Goal: Task Accomplishment & Management: Manage account settings

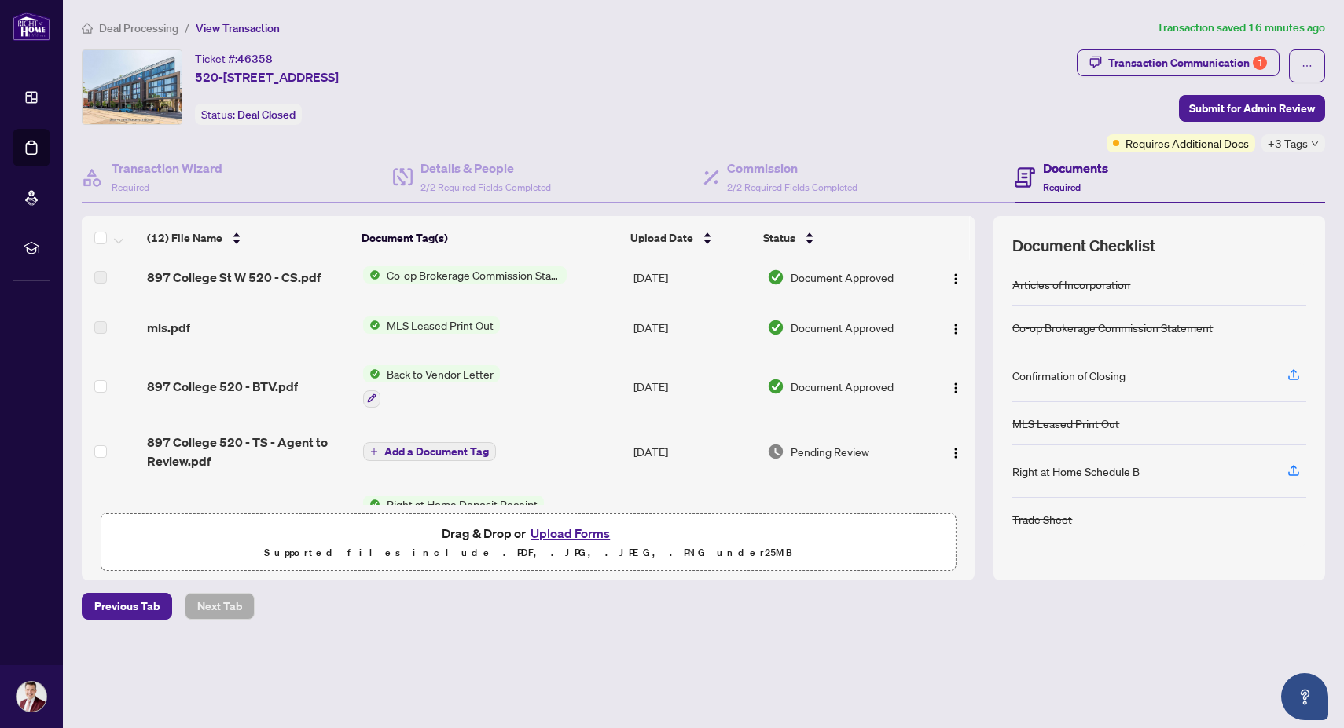
scroll to position [280, 0]
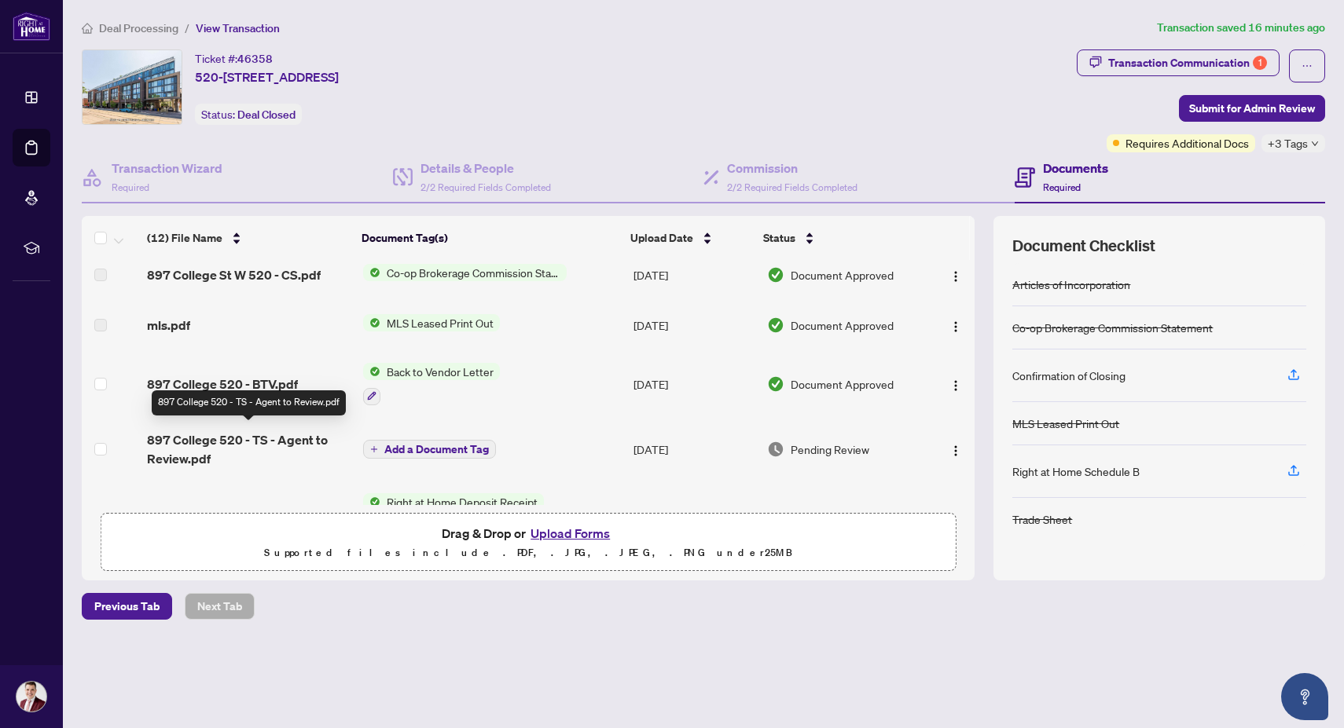
click at [279, 434] on span "897 College 520 - TS - Agent to Review.pdf" at bounding box center [249, 450] width 204 height 38
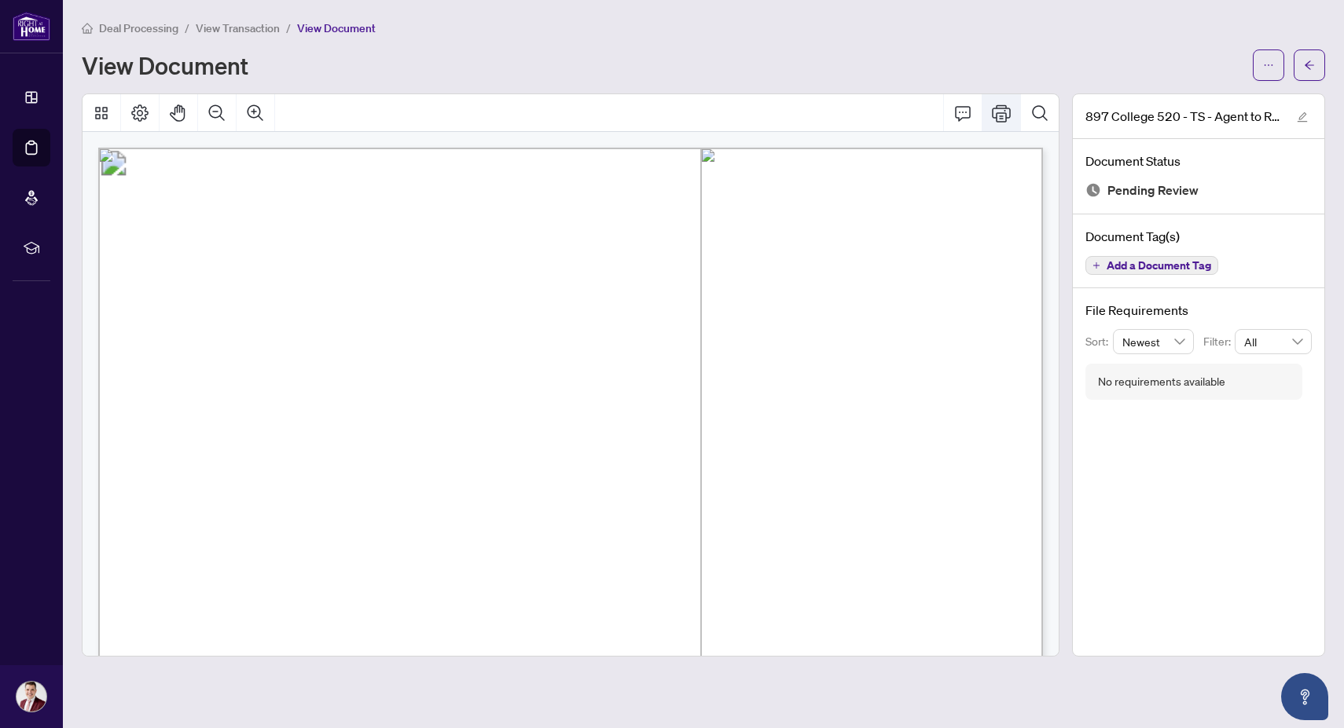
click at [1005, 121] on button "Print" at bounding box center [1001, 113] width 38 height 38
click at [1000, 117] on icon "Print" at bounding box center [1001, 113] width 19 height 17
click at [999, 114] on icon "Print" at bounding box center [1001, 113] width 19 height 19
click at [246, 29] on span "View Transaction" at bounding box center [238, 28] width 84 height 14
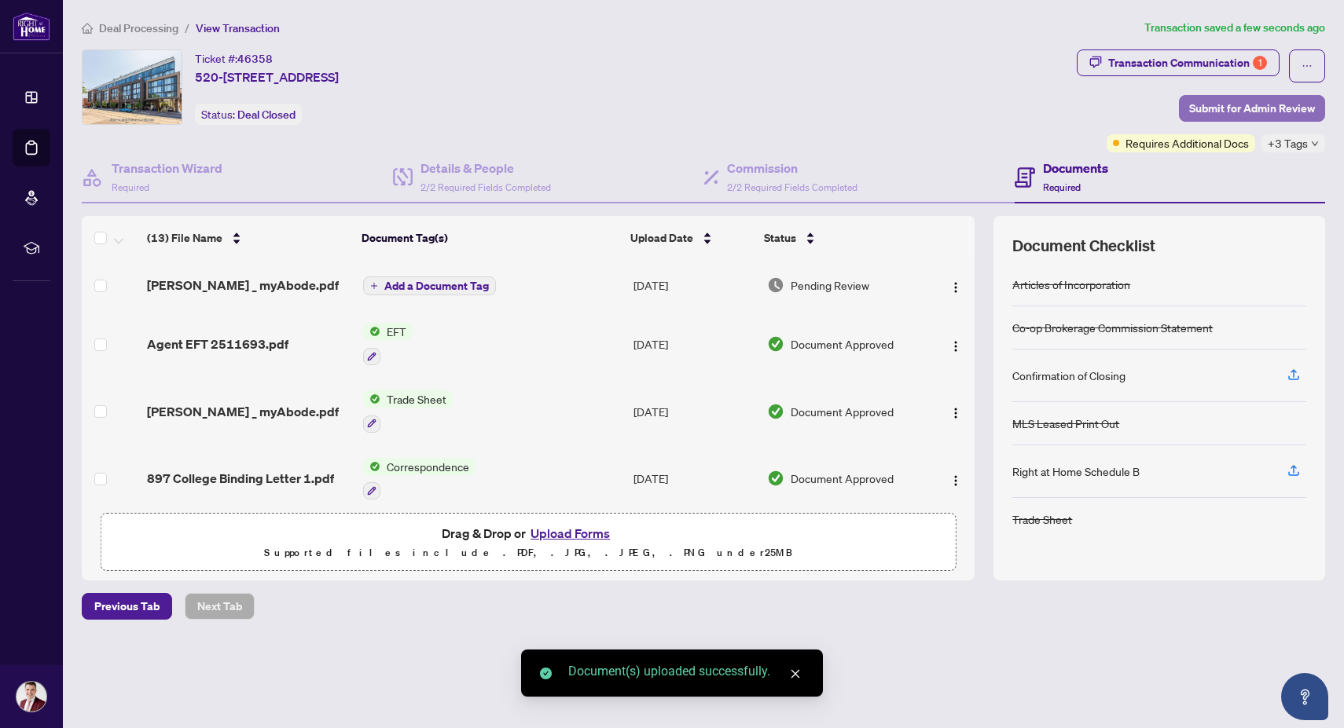
click at [1242, 109] on span "Submit for Admin Review" at bounding box center [1252, 108] width 126 height 25
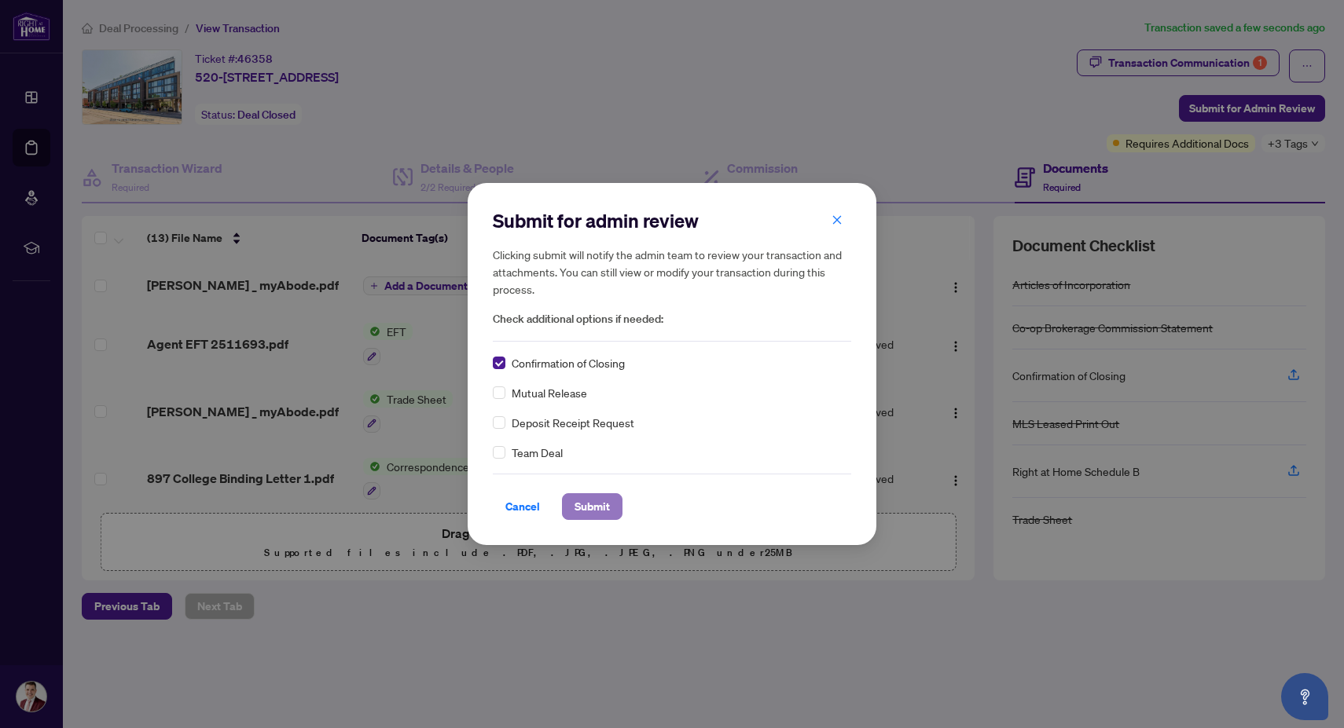
click at [585, 509] on span "Submit" at bounding box center [591, 506] width 35 height 25
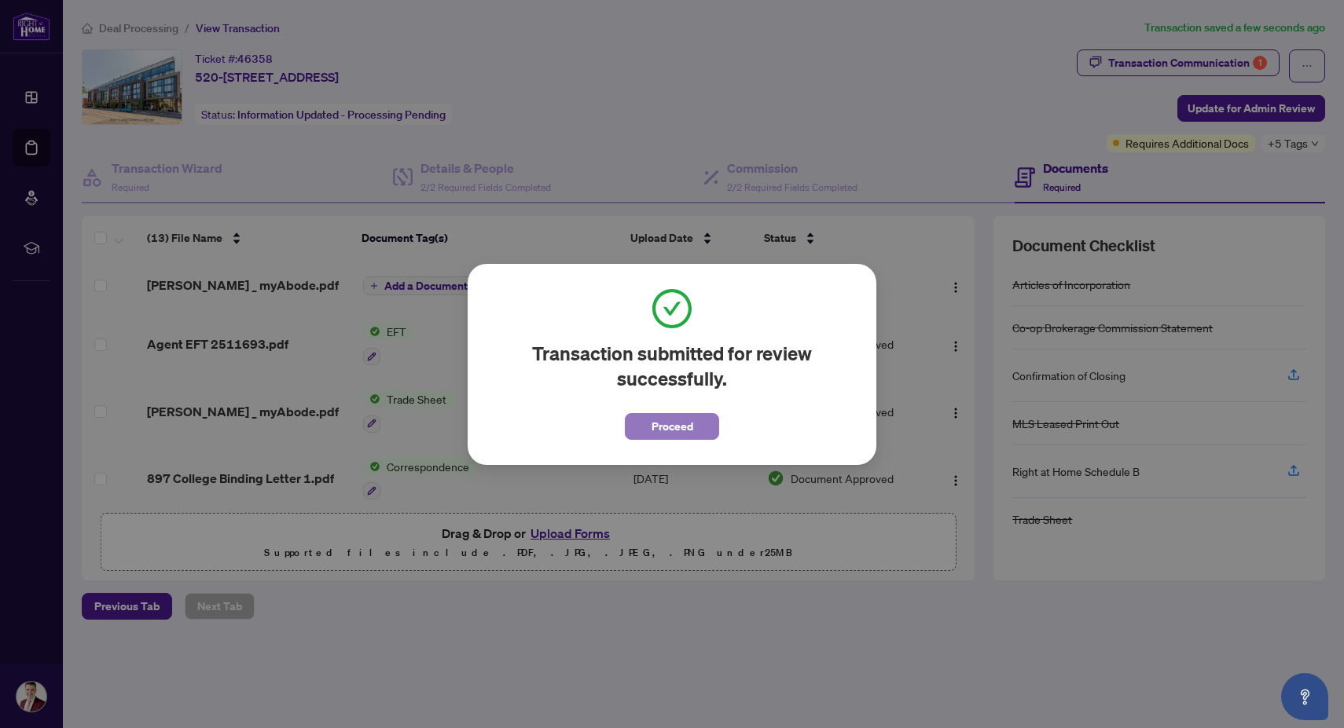
click at [683, 435] on span "Proceed" at bounding box center [672, 426] width 42 height 25
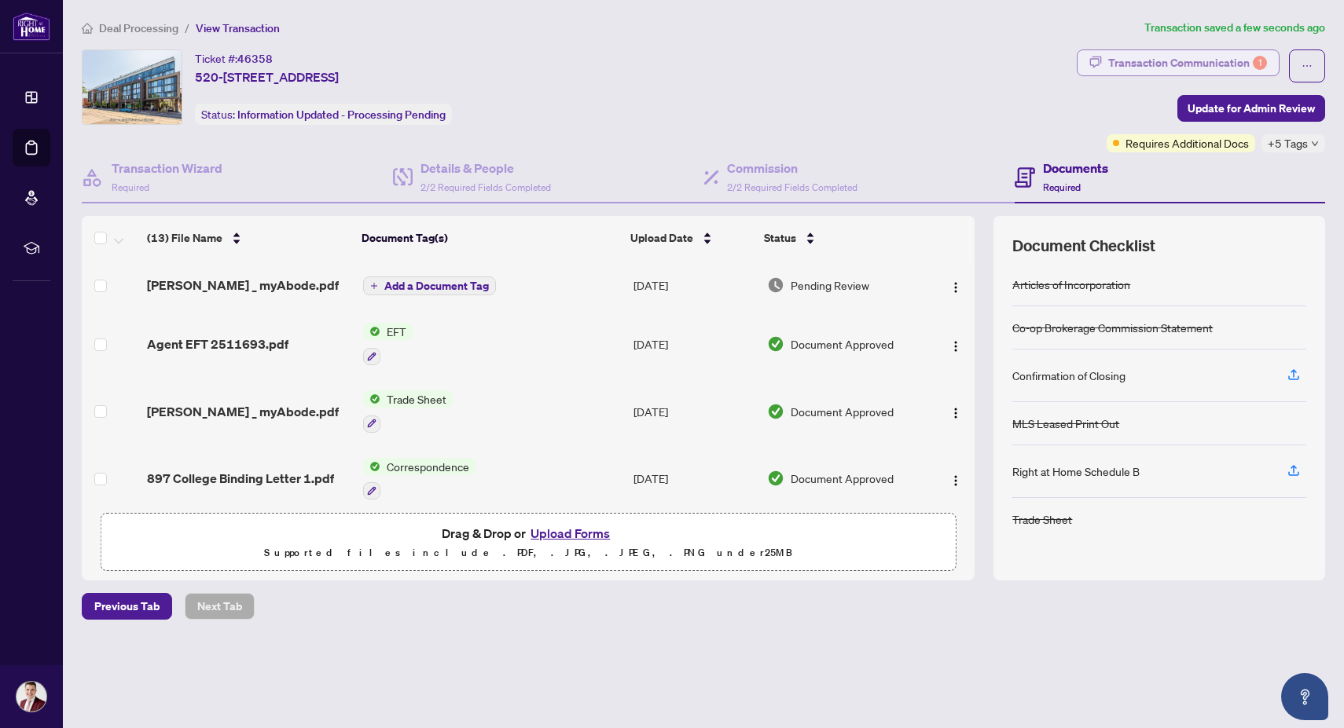
click at [1162, 69] on div "Transaction Communication 1" at bounding box center [1187, 62] width 159 height 25
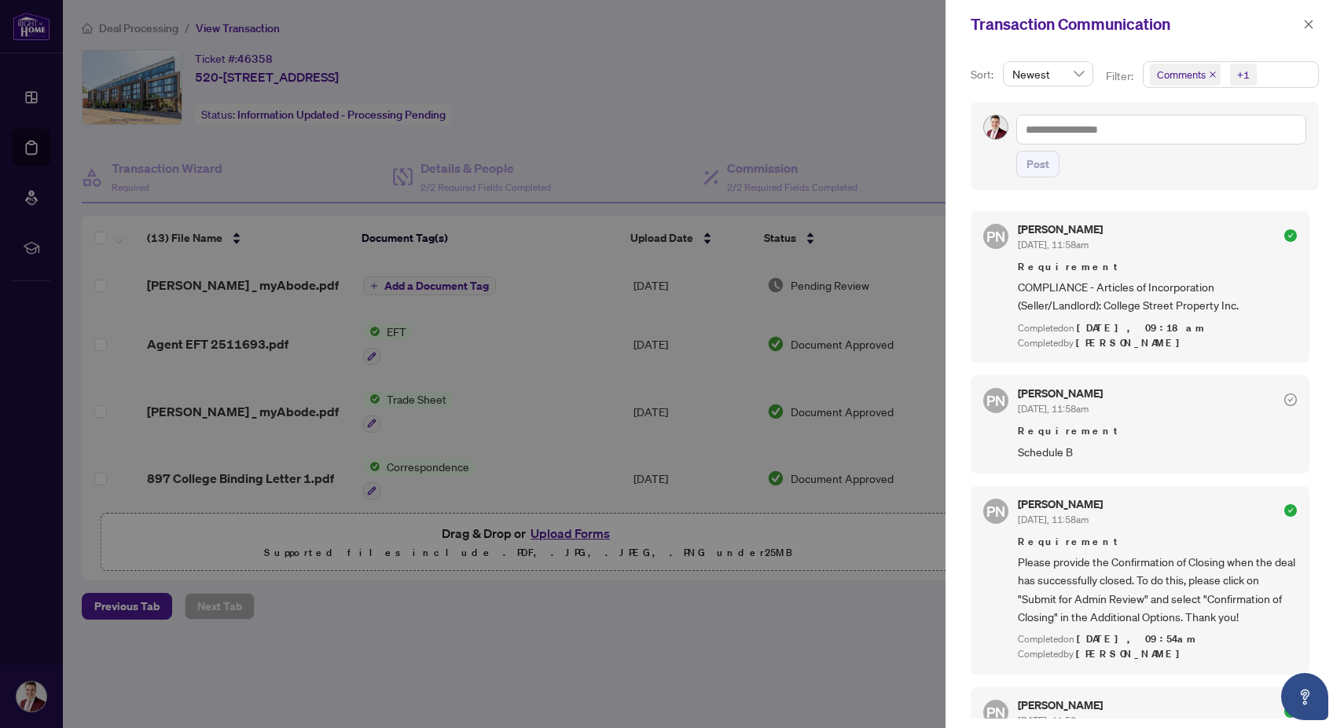
scroll to position [521, 0]
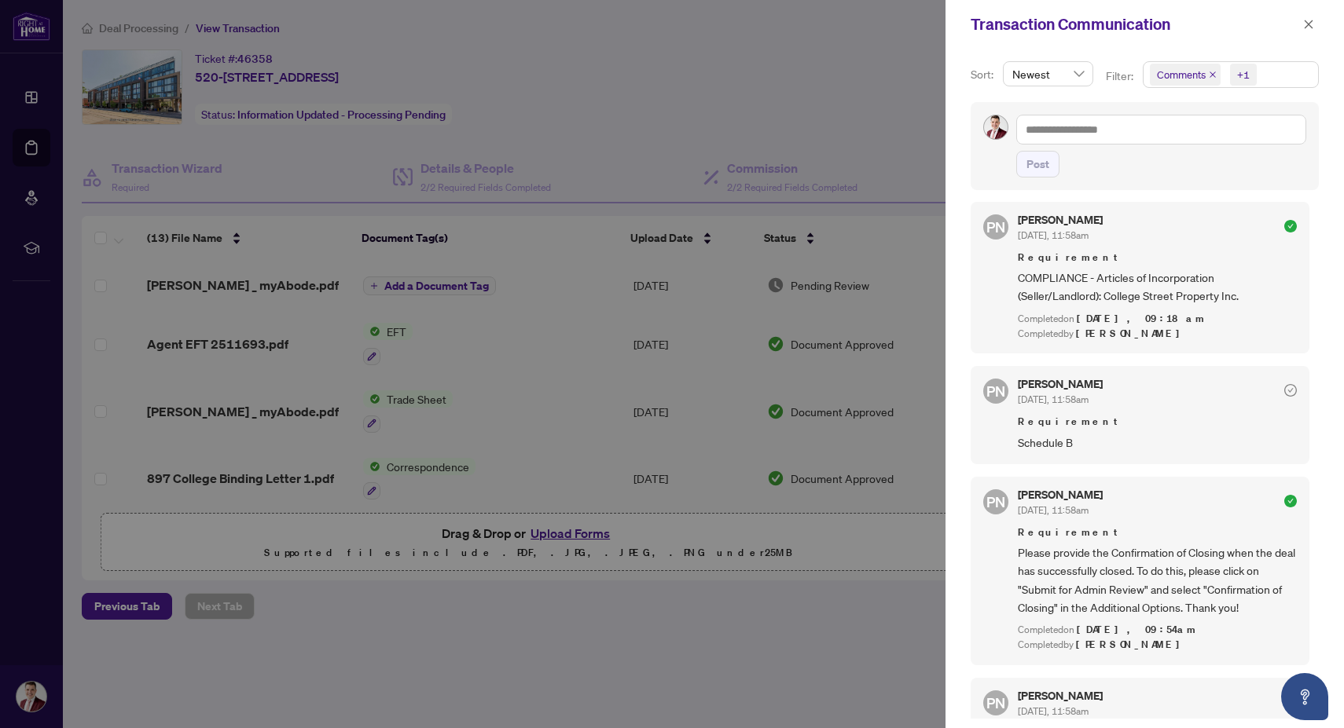
click at [825, 143] on div at bounding box center [672, 364] width 1344 height 728
click at [146, 31] on div at bounding box center [672, 364] width 1344 height 728
click at [1313, 26] on icon "close" at bounding box center [1308, 24] width 11 height 11
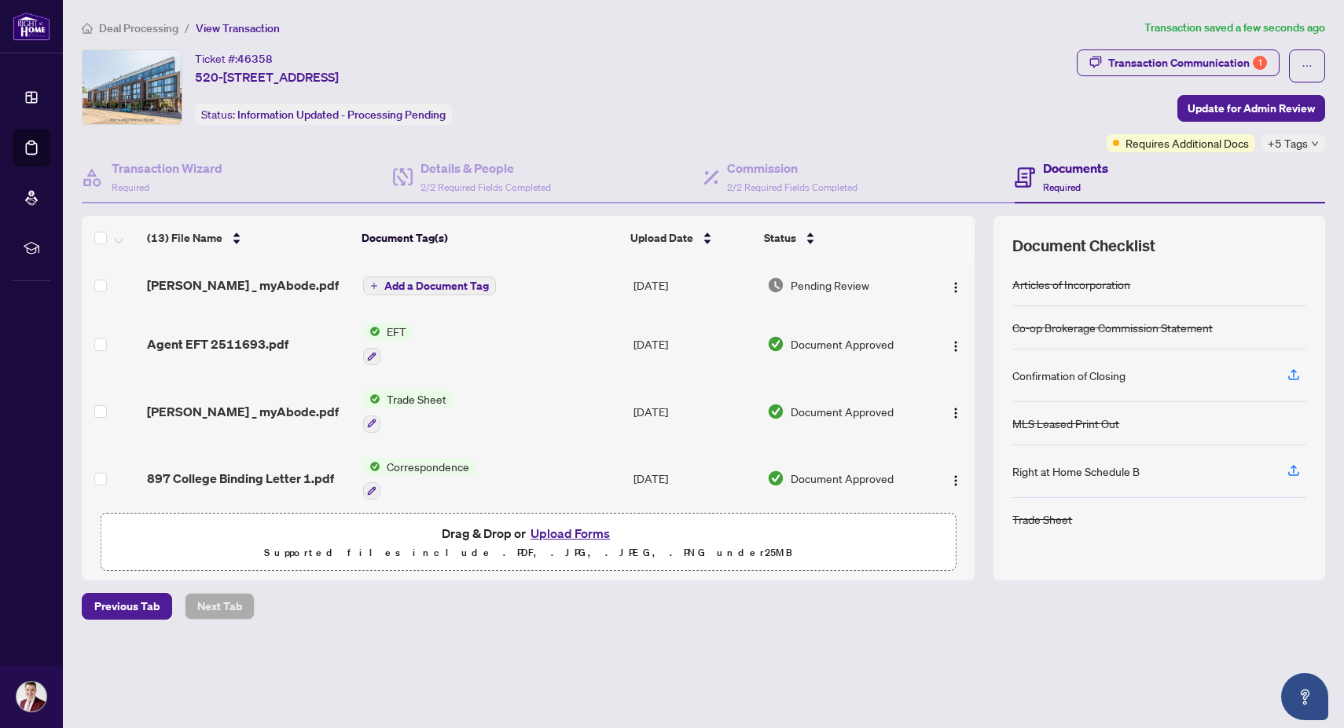
click at [144, 28] on span "Deal Processing" at bounding box center [138, 28] width 79 height 14
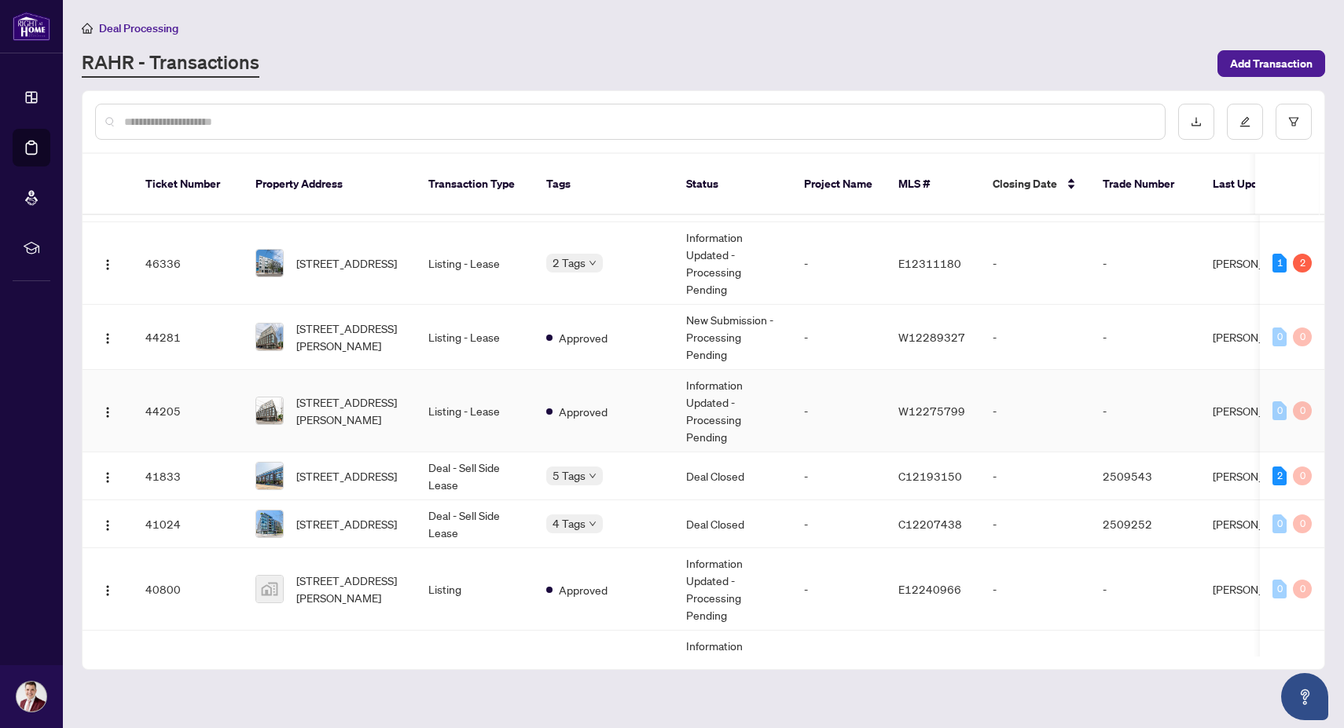
scroll to position [850, 0]
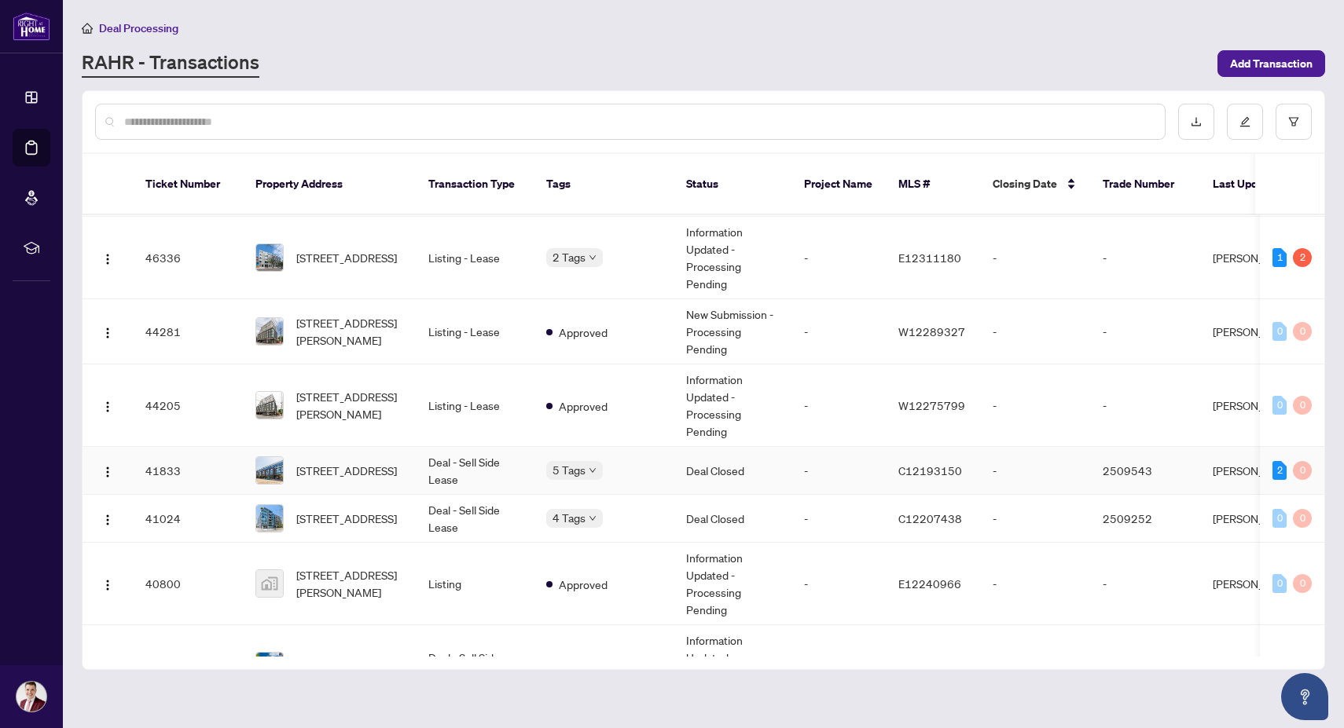
click at [372, 462] on span "[STREET_ADDRESS]" at bounding box center [346, 470] width 101 height 17
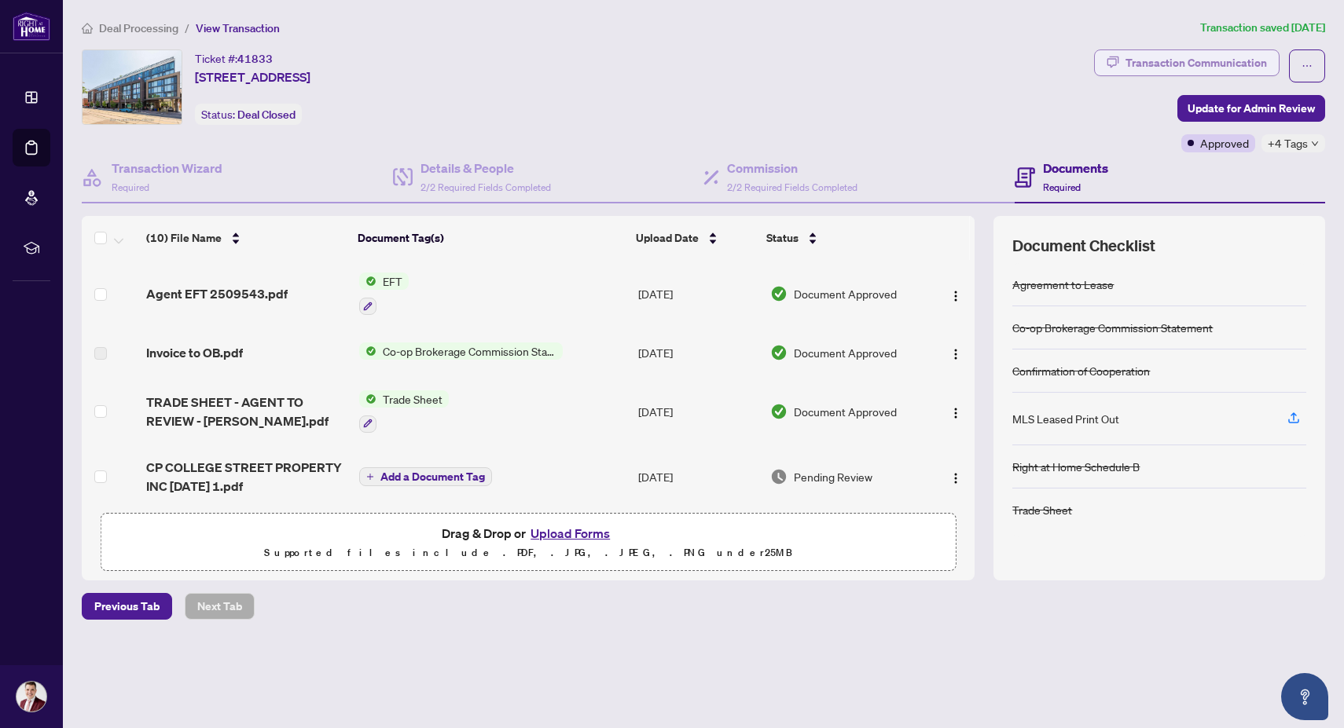
click at [1184, 66] on div "Transaction Communication" at bounding box center [1195, 62] width 141 height 25
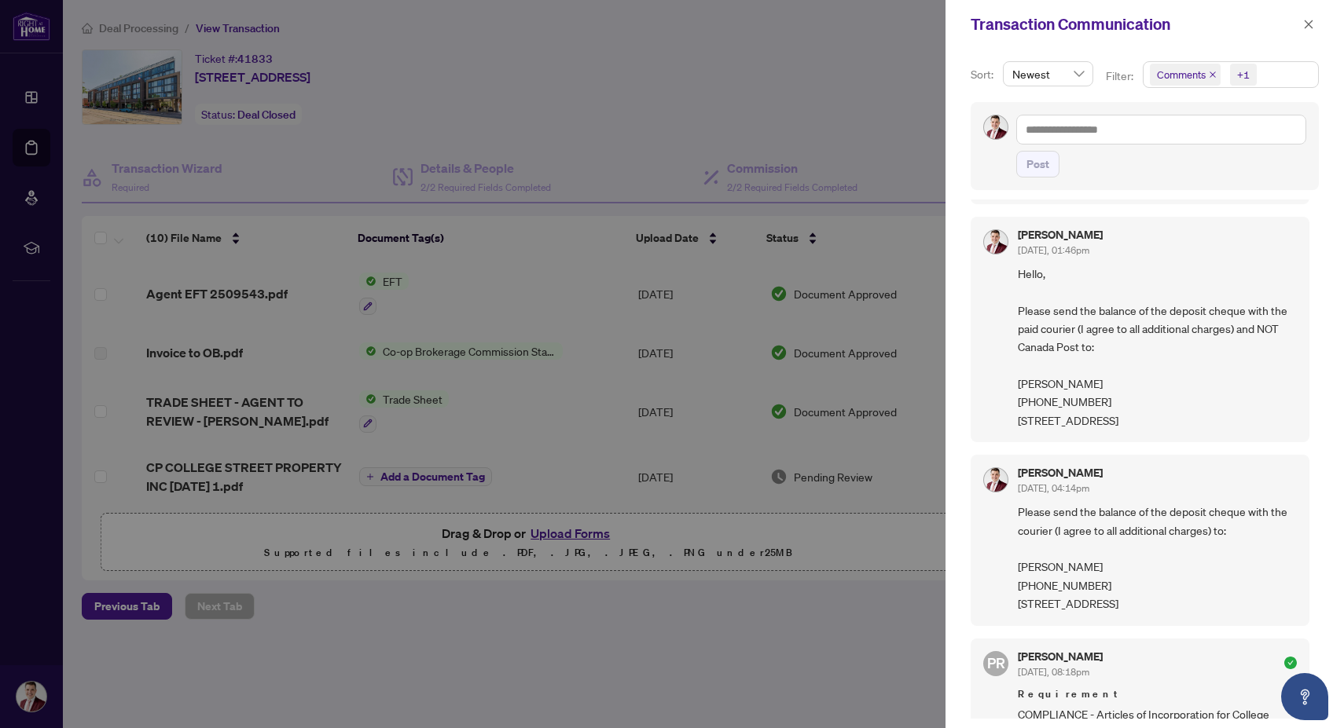
scroll to position [269, 0]
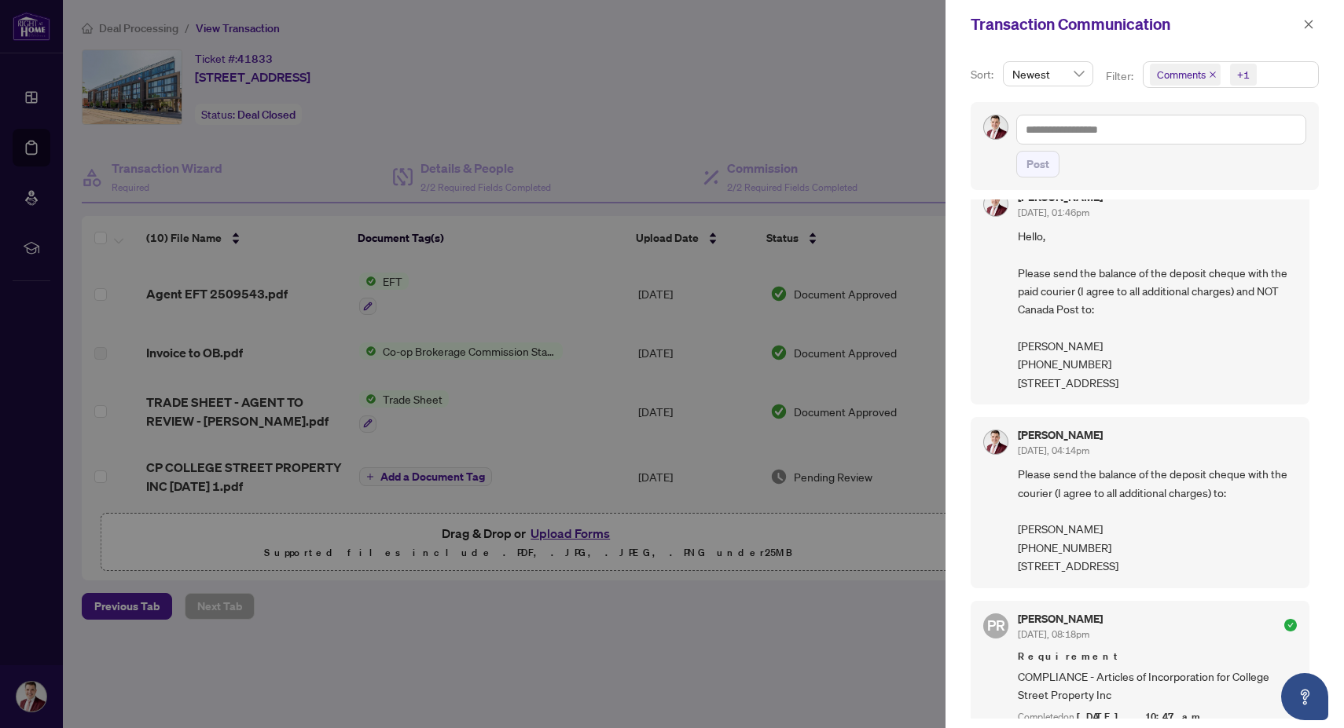
drag, startPoint x: 1146, startPoint y: 622, endPoint x: 1017, endPoint y: 511, distance: 170.5
click at [1018, 511] on span "Please send the balance of the deposit cheque with the courier (I agree to all …" at bounding box center [1157, 520] width 279 height 110
copy span "Please send the balance of the deposit cheque with the courier (I agree to all …"
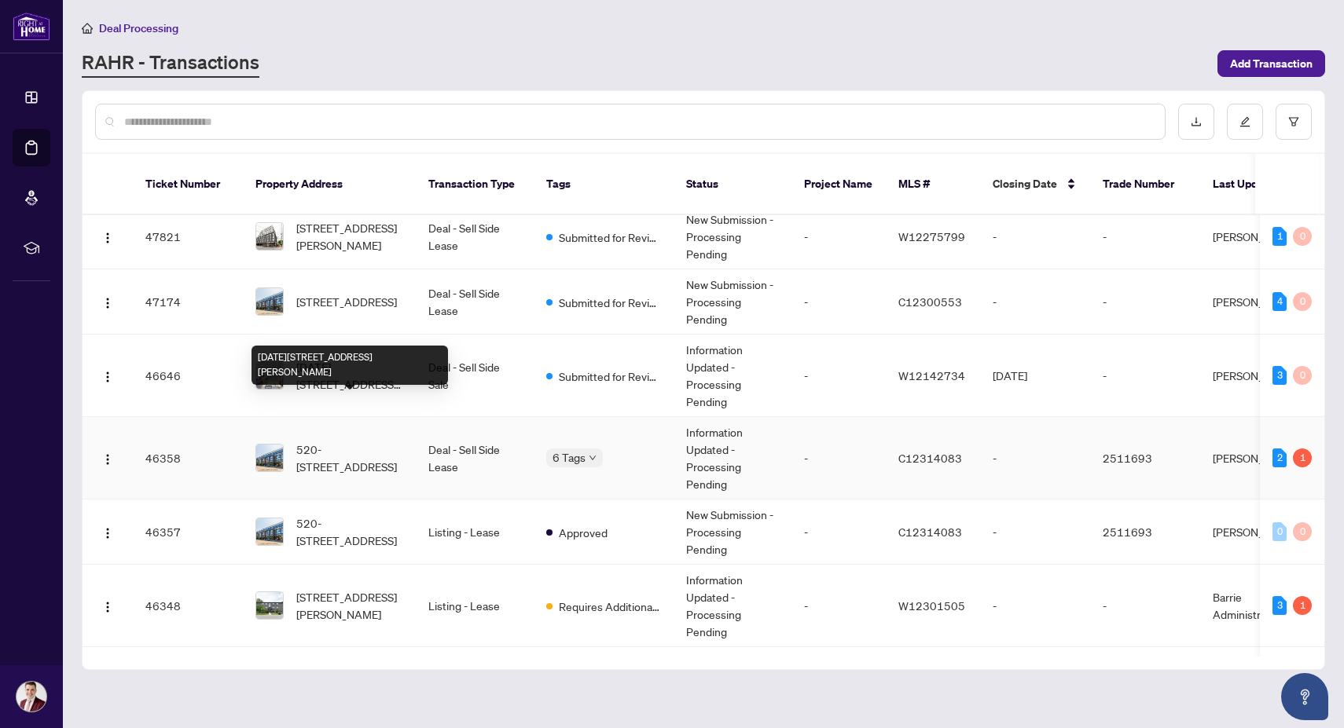
scroll to position [125, 0]
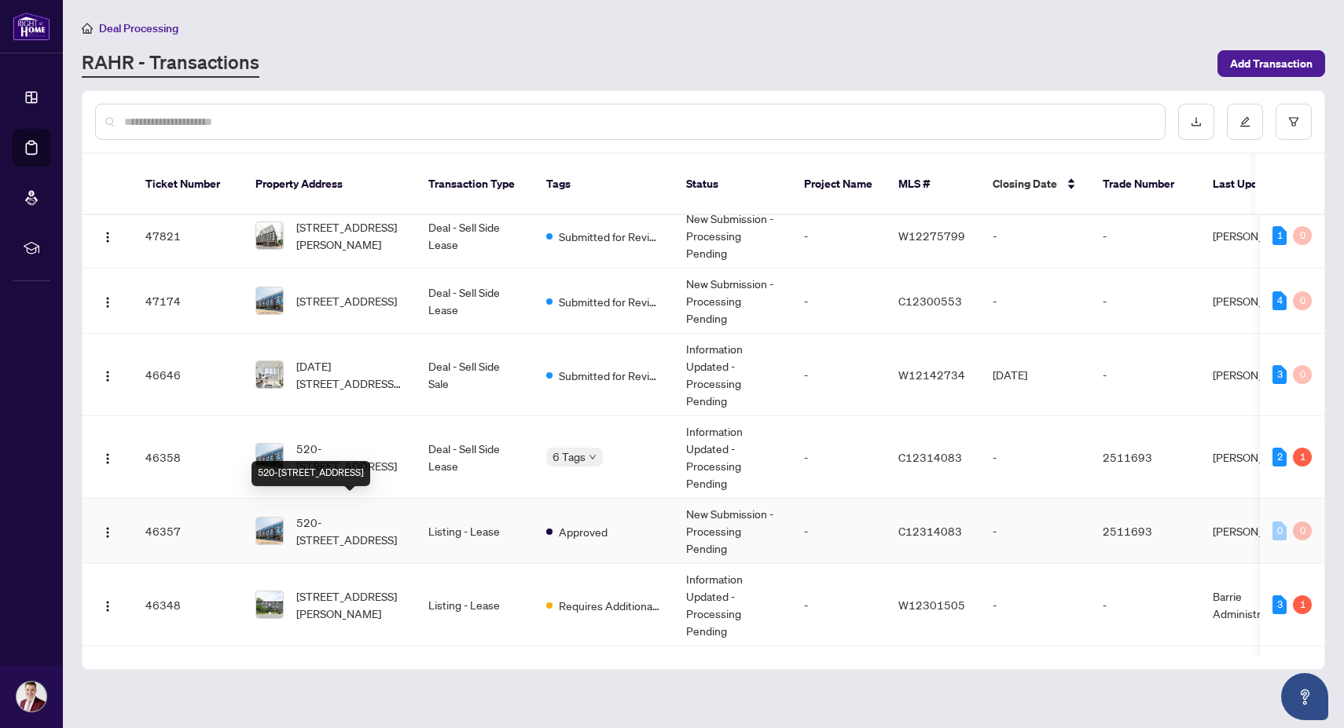
click at [375, 519] on span "520-[STREET_ADDRESS]" at bounding box center [349, 531] width 107 height 35
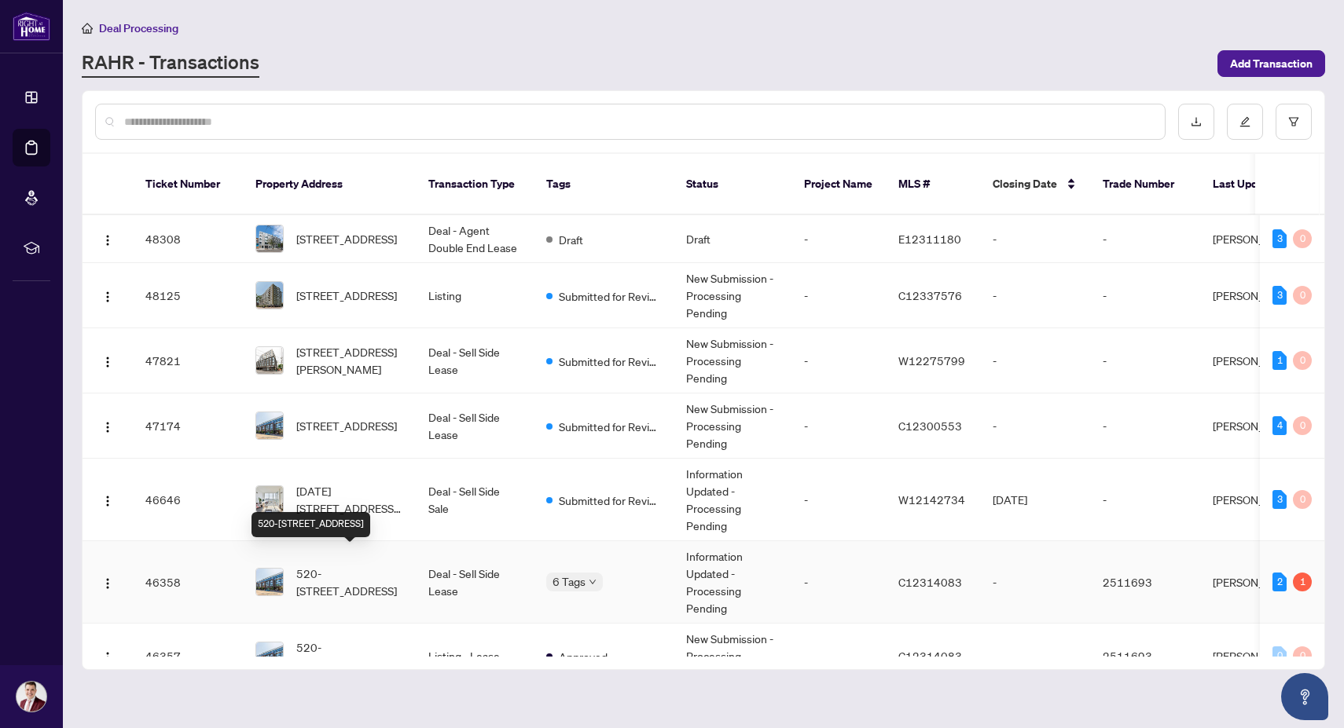
click at [371, 565] on span "520-[STREET_ADDRESS]" at bounding box center [349, 582] width 107 height 35
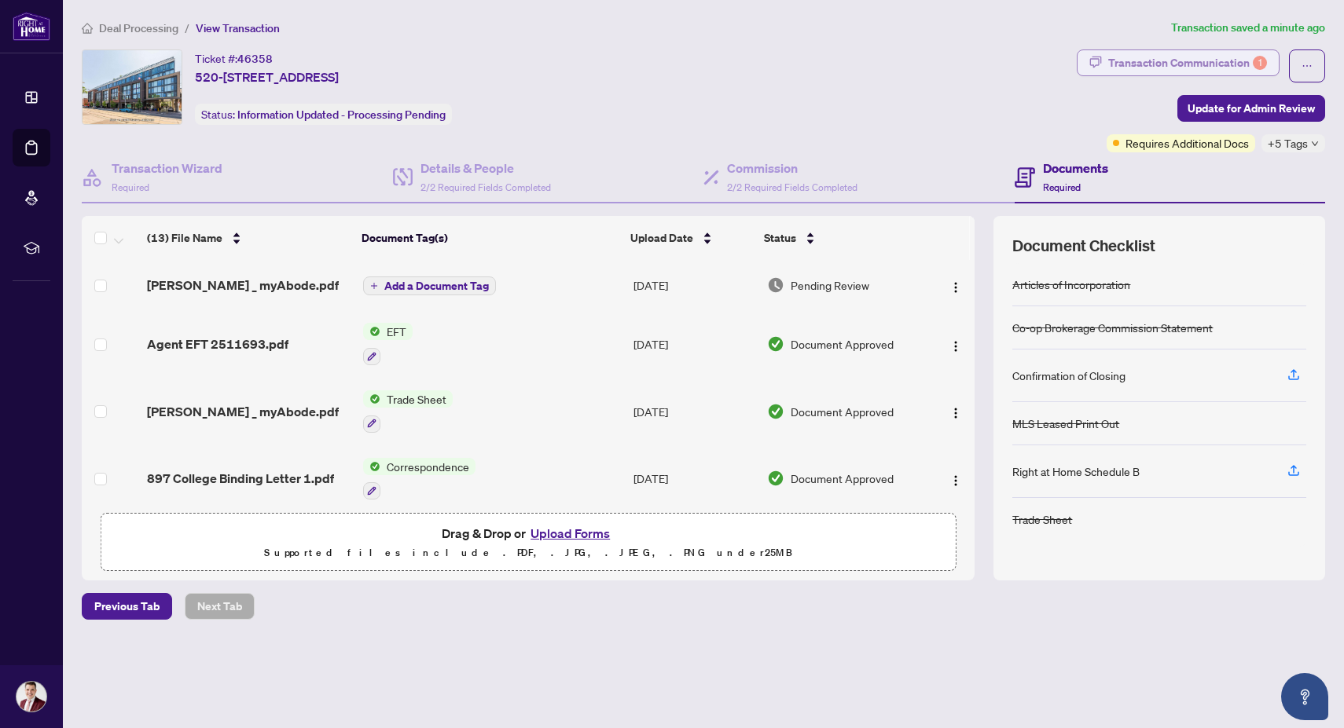
click at [1219, 71] on div "Transaction Communication 1" at bounding box center [1187, 62] width 159 height 25
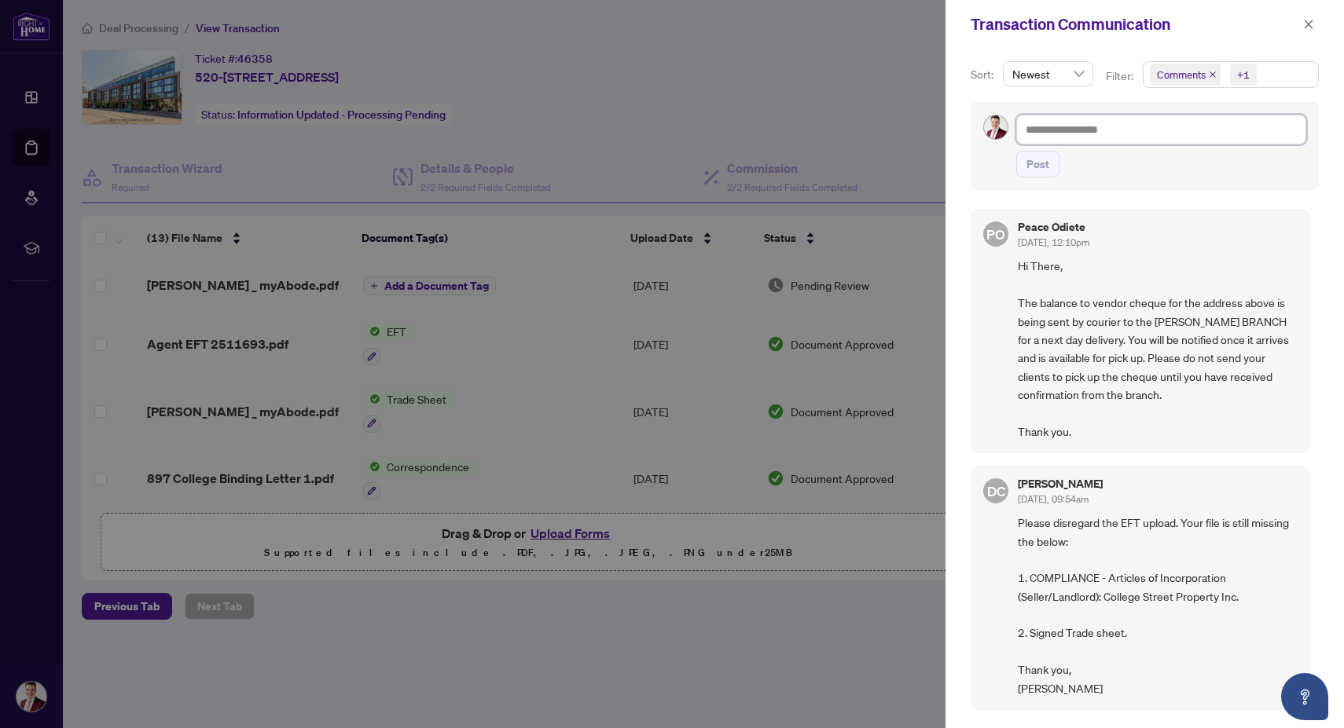
click at [1115, 127] on textarea at bounding box center [1161, 130] width 290 height 30
paste textarea "**********"
type textarea "**********"
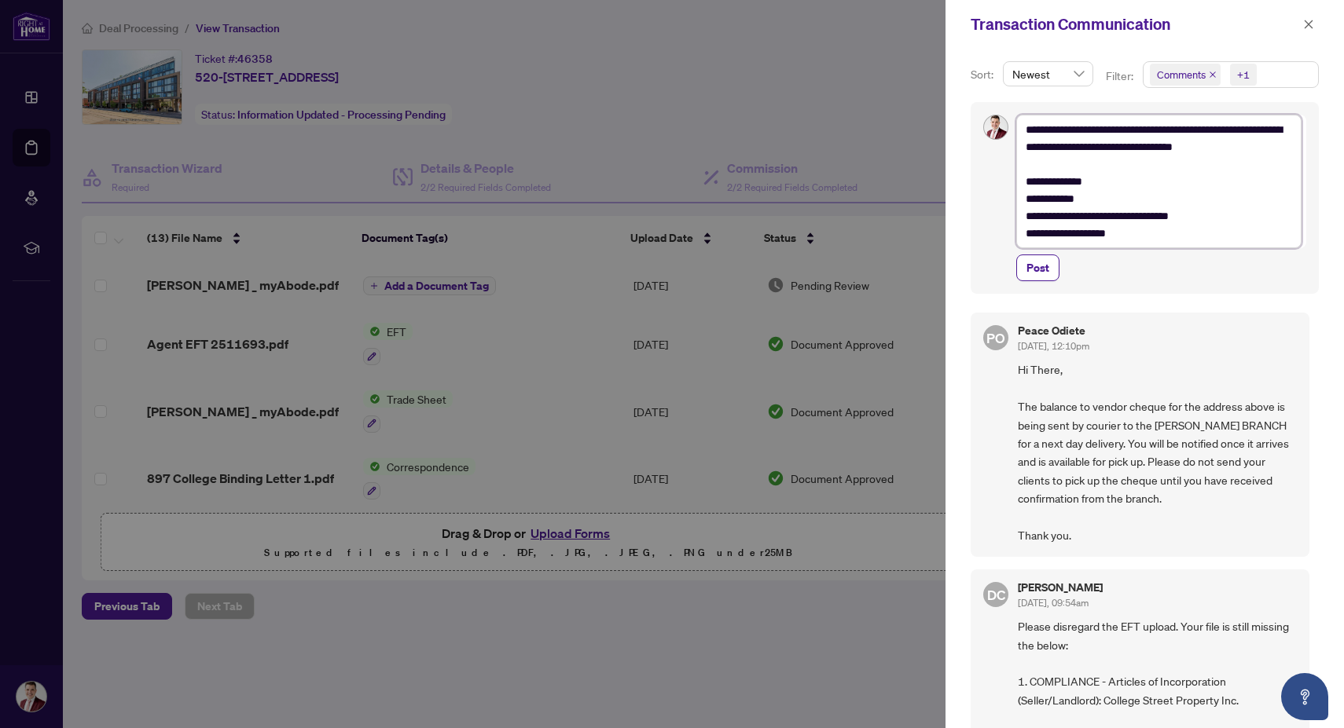
click at [1076, 150] on textarea "**********" at bounding box center [1158, 182] width 285 height 134
click at [1045, 150] on textarea "**********" at bounding box center [1158, 182] width 285 height 134
type textarea "**********"
click at [1025, 262] on button "Post" at bounding box center [1037, 268] width 43 height 27
type textarea "**********"
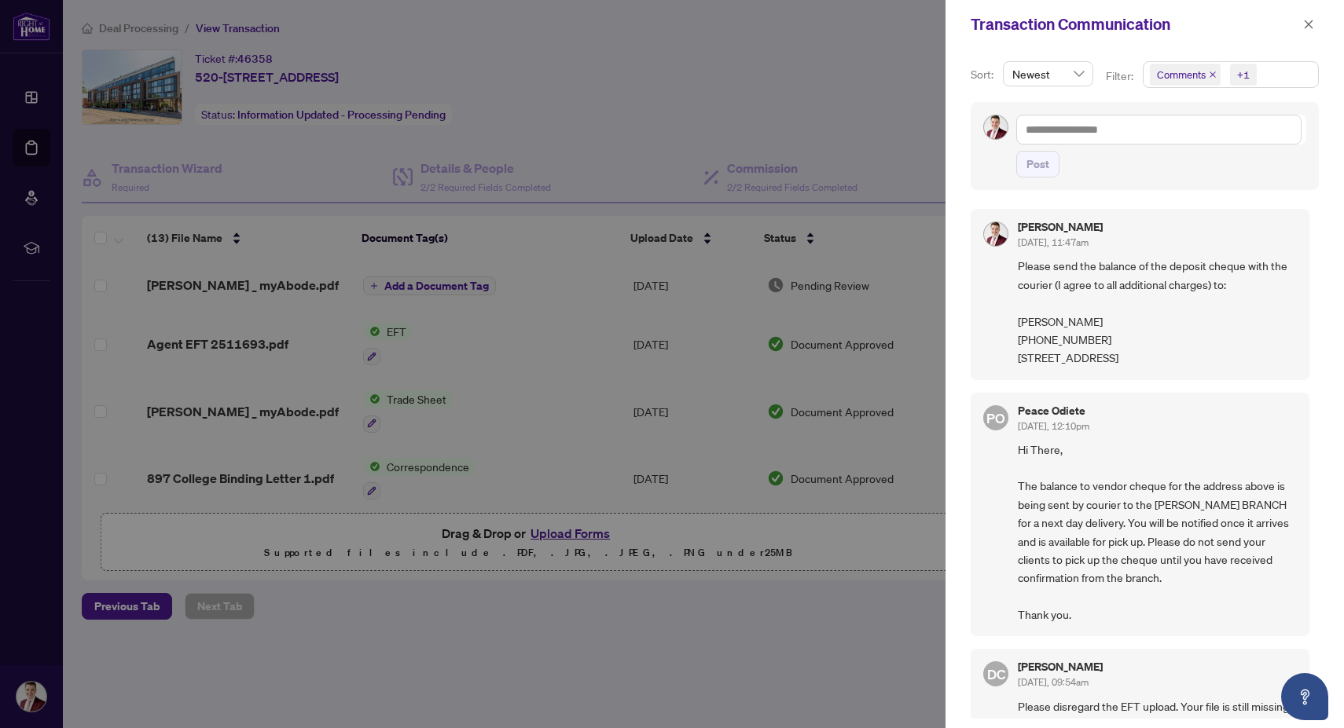
click at [767, 158] on div at bounding box center [672, 364] width 1344 height 728
click at [1312, 20] on icon "close" at bounding box center [1308, 24] width 11 height 11
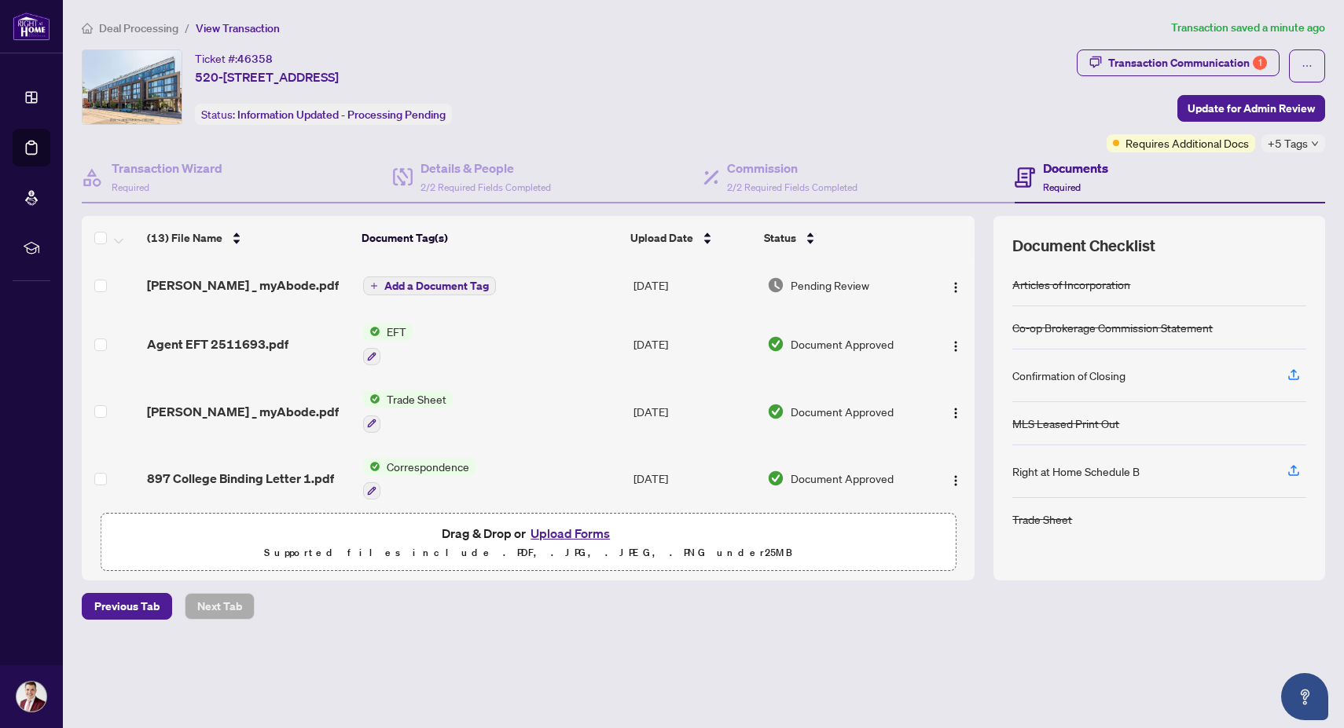
click at [1185, 145] on span "Requires Additional Docs" at bounding box center [1186, 142] width 123 height 17
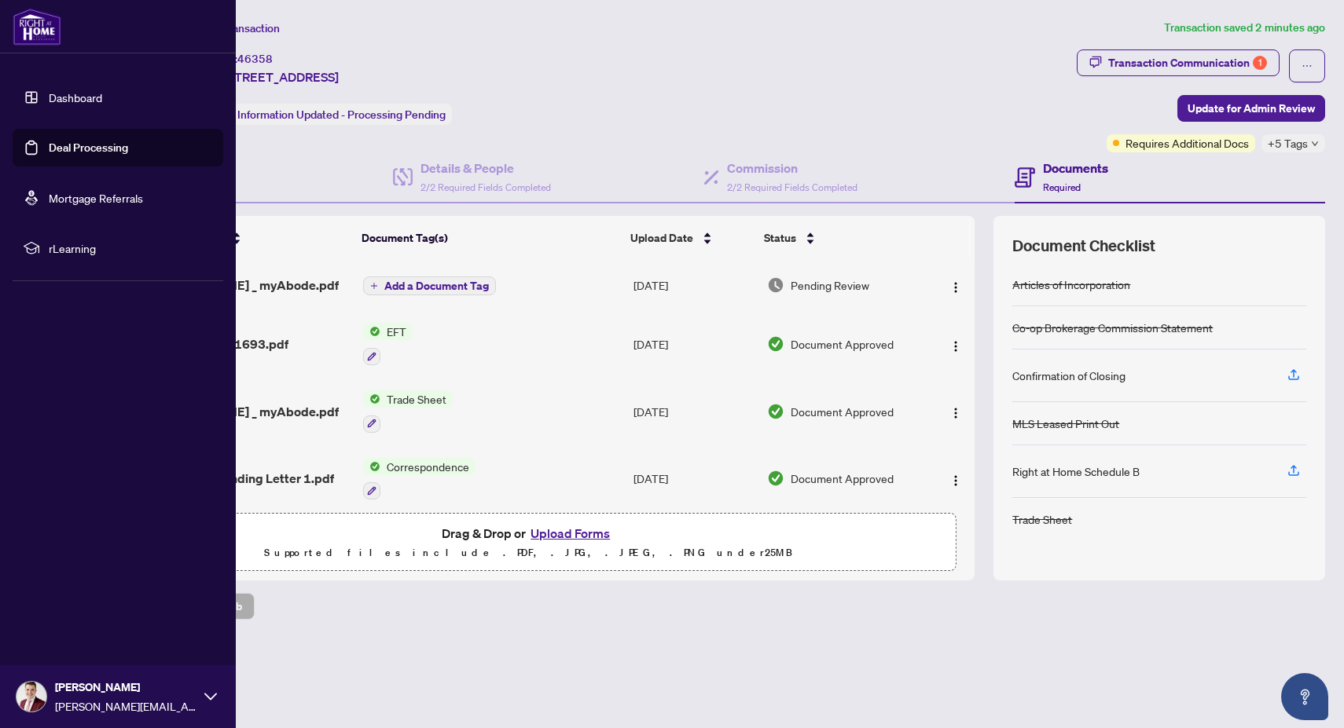
click at [72, 142] on link "Deal Processing" at bounding box center [88, 148] width 79 height 14
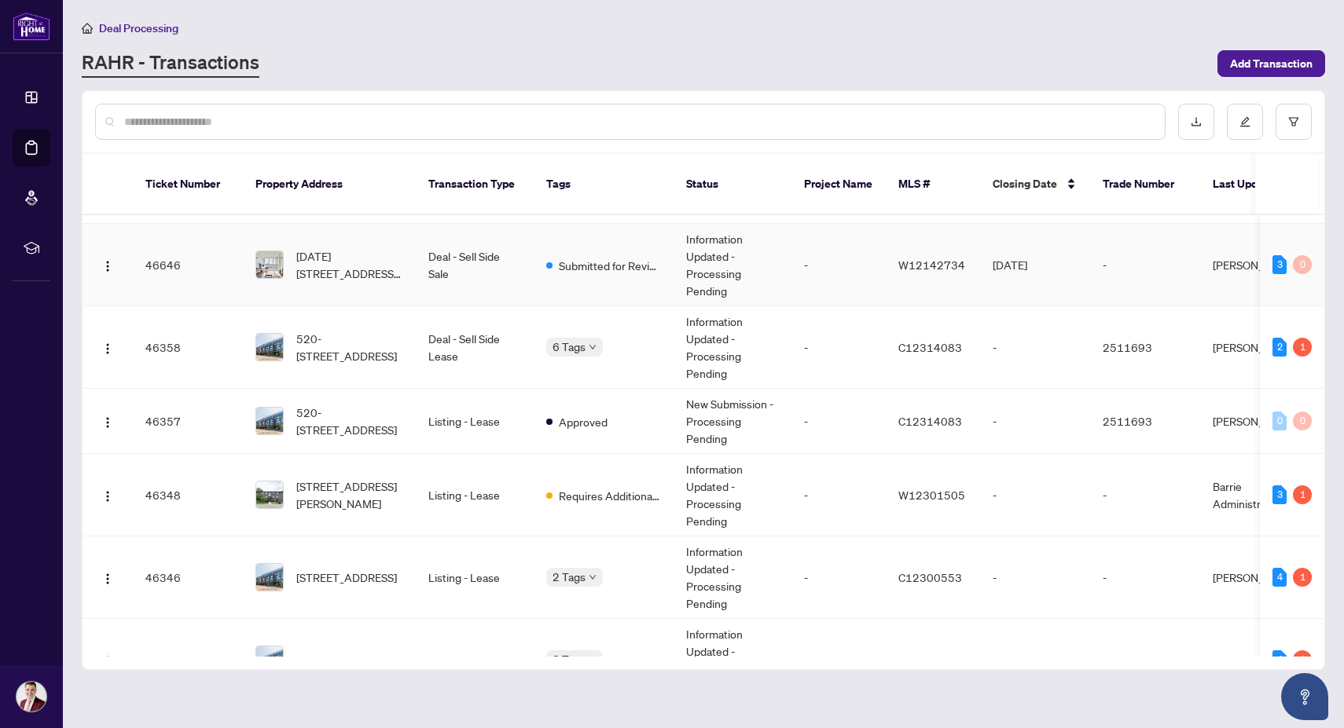
scroll to position [241, 0]
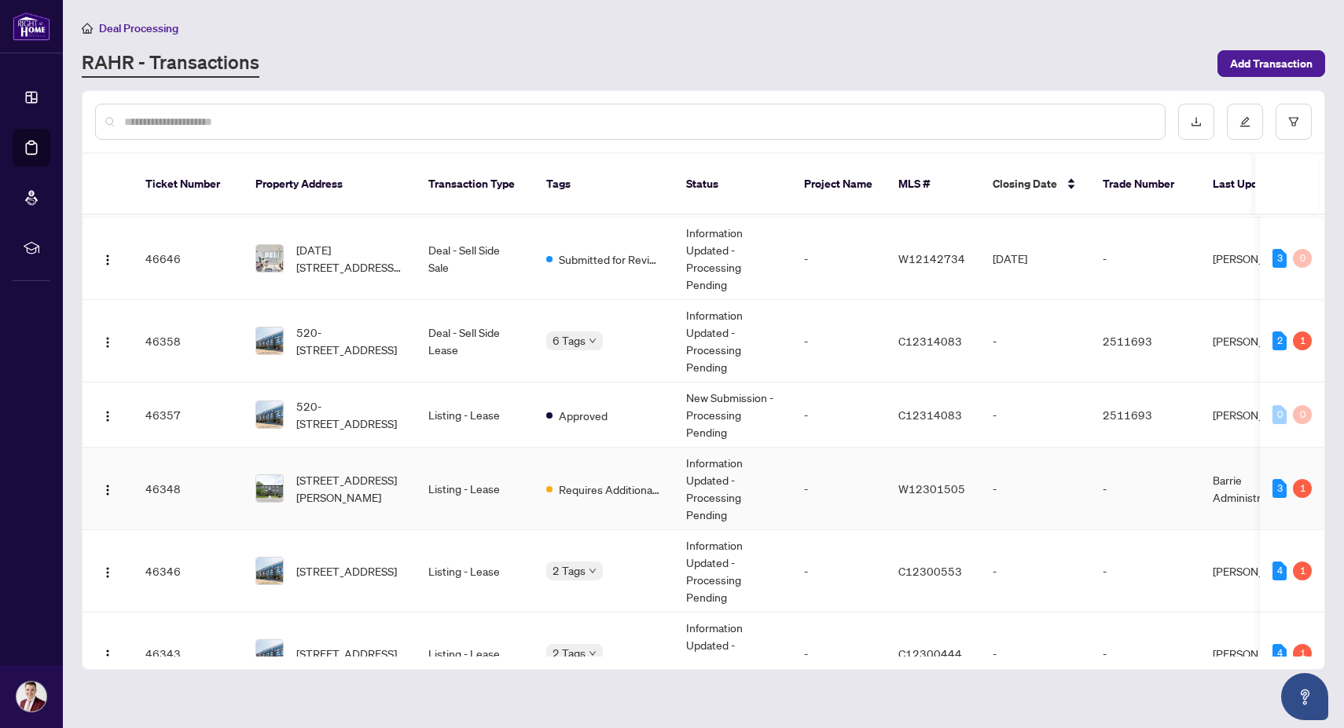
click at [422, 464] on td "Listing - Lease" at bounding box center [475, 489] width 118 height 83
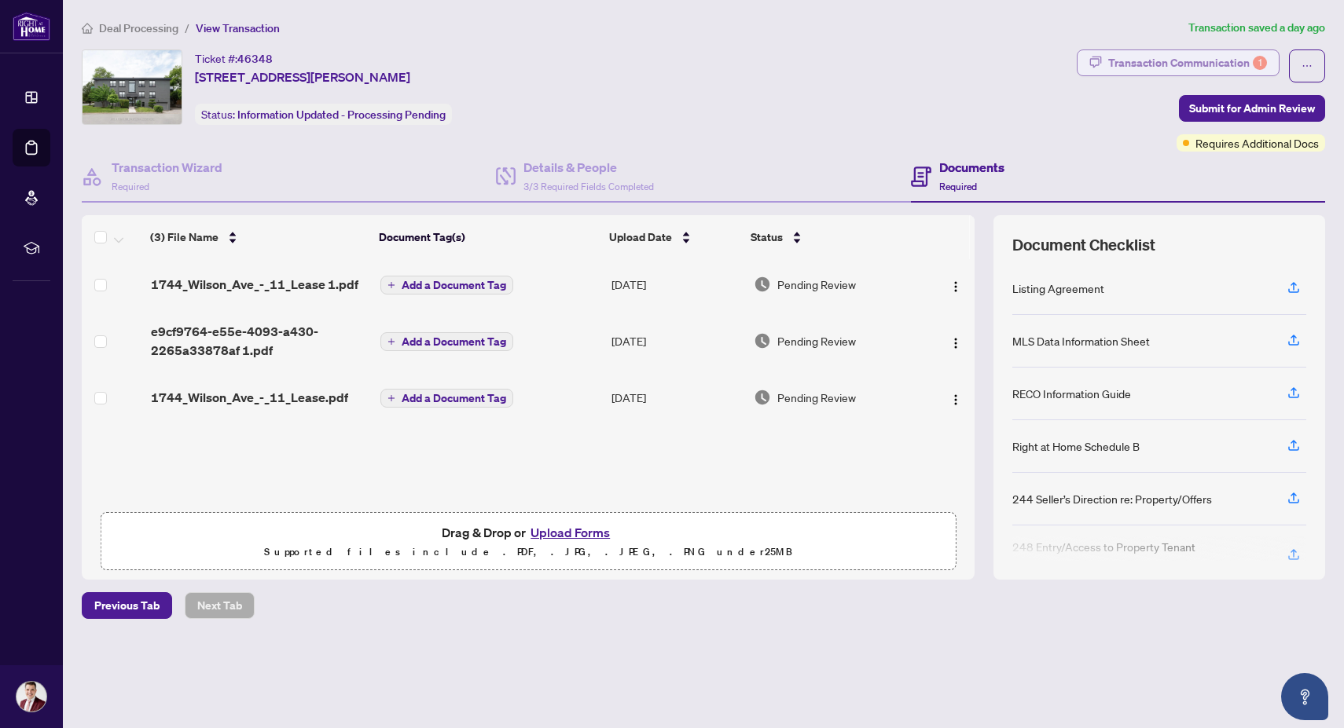
click at [1190, 67] on div "Transaction Communication 1" at bounding box center [1187, 62] width 159 height 25
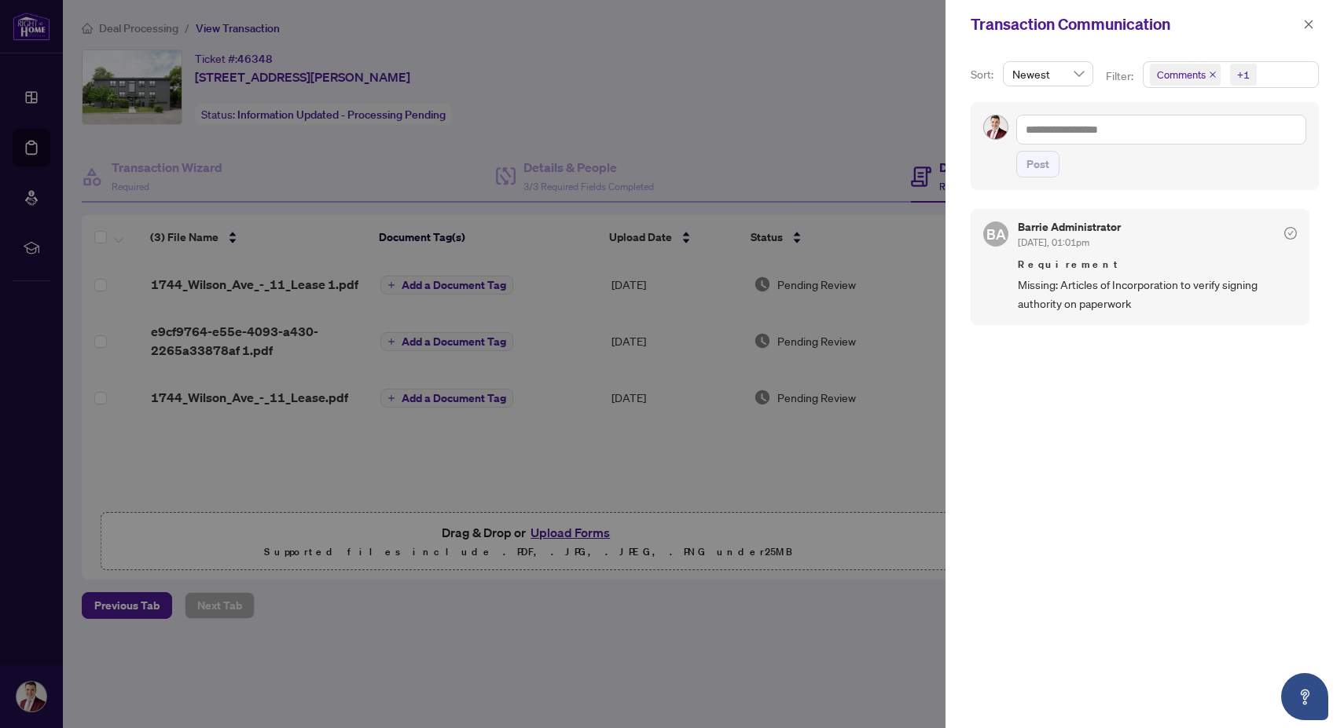
click at [928, 107] on div at bounding box center [672, 364] width 1344 height 728
click at [1303, 25] on icon "close" at bounding box center [1308, 24] width 11 height 11
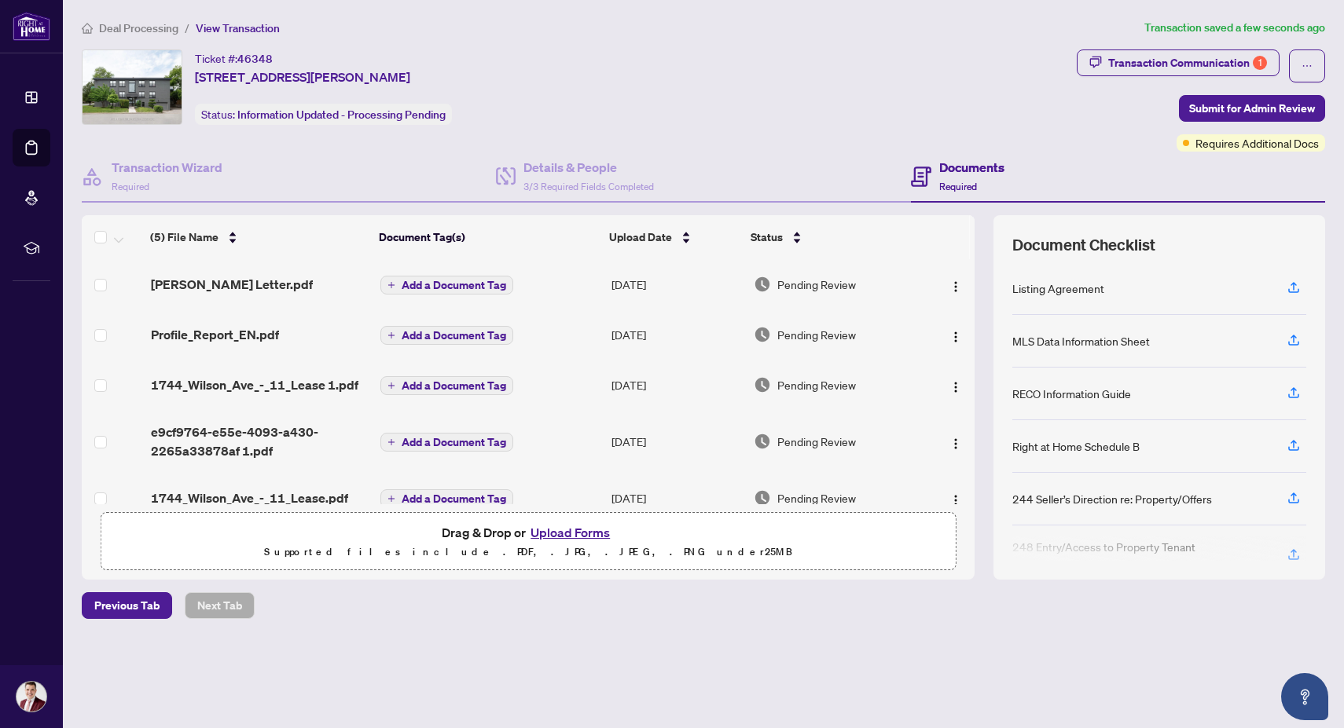
click at [168, 31] on span "Deal Processing" at bounding box center [138, 28] width 79 height 14
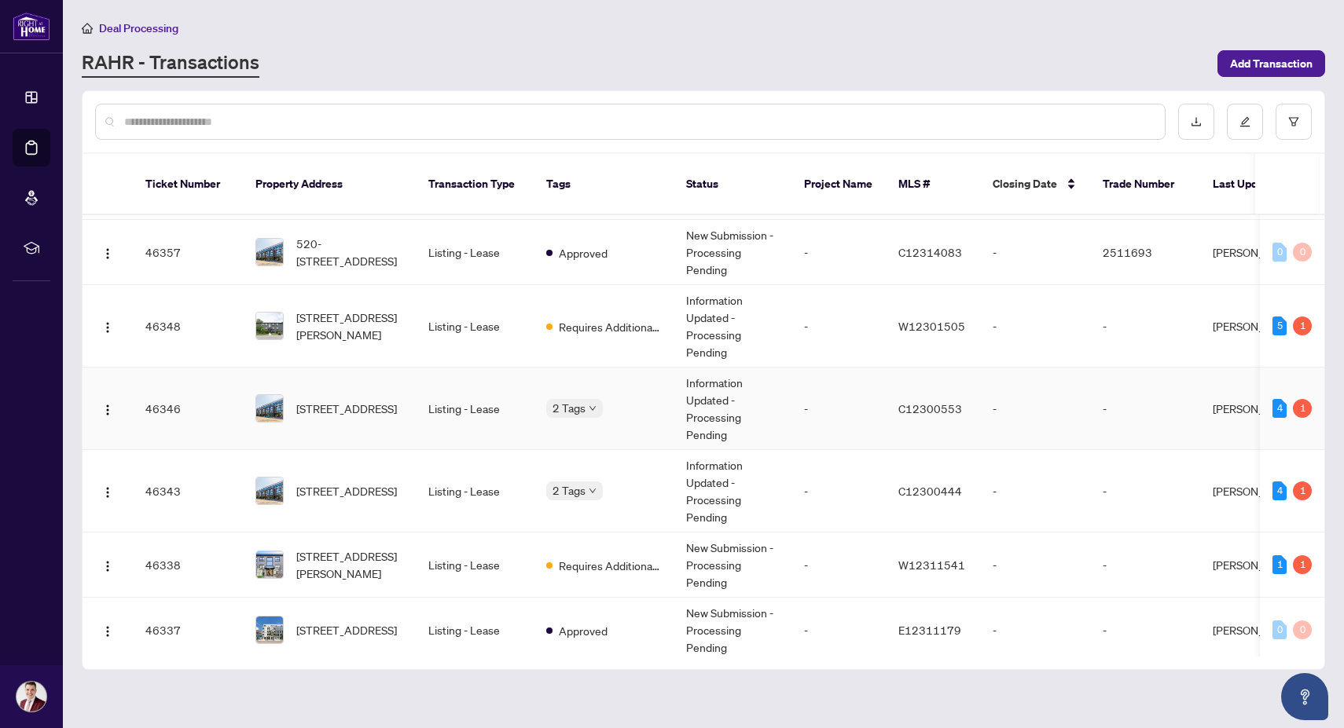
scroll to position [413, 0]
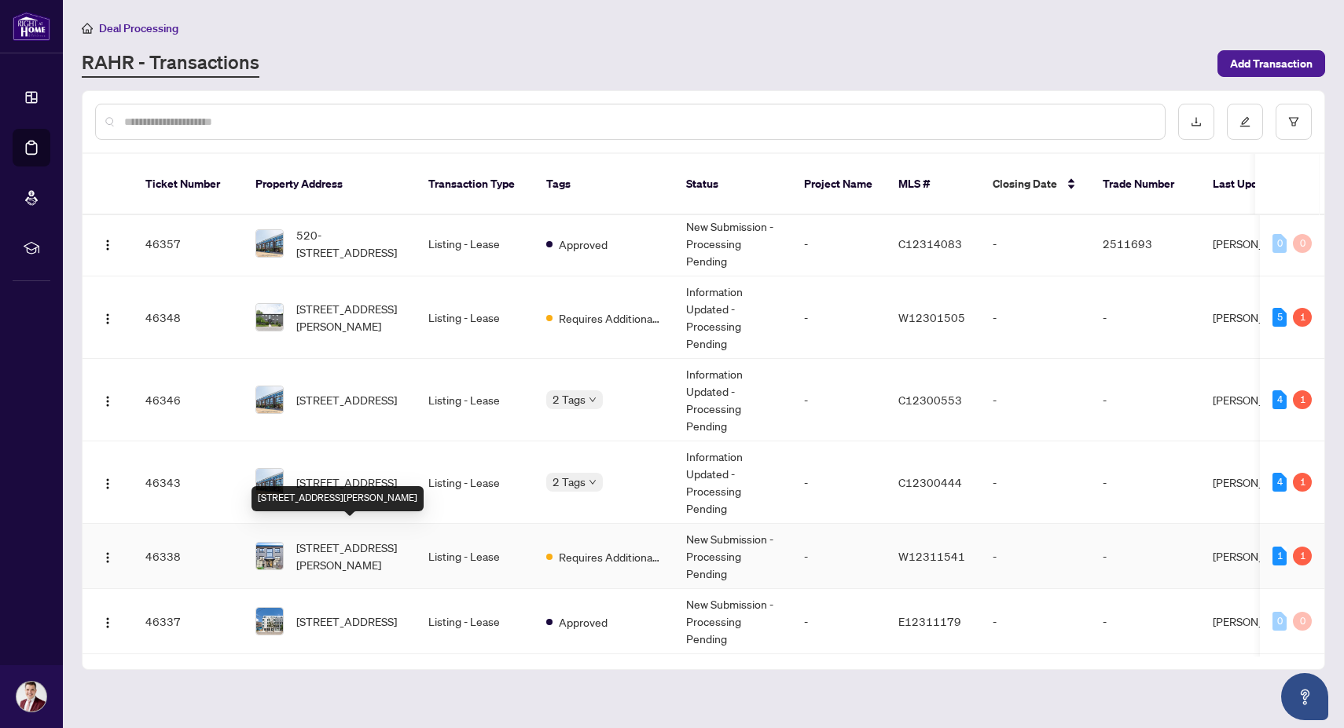
click at [373, 539] on span "[STREET_ADDRESS][PERSON_NAME]" at bounding box center [349, 556] width 107 height 35
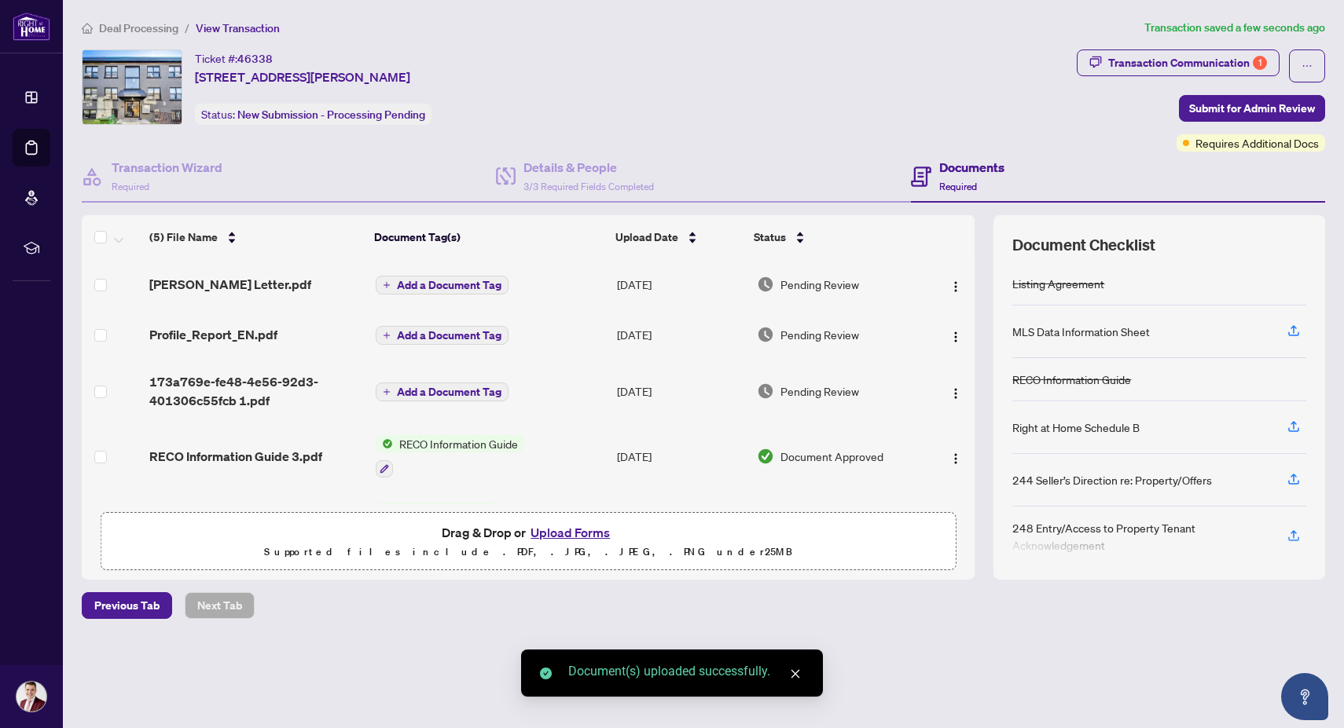
scroll to position [57, 0]
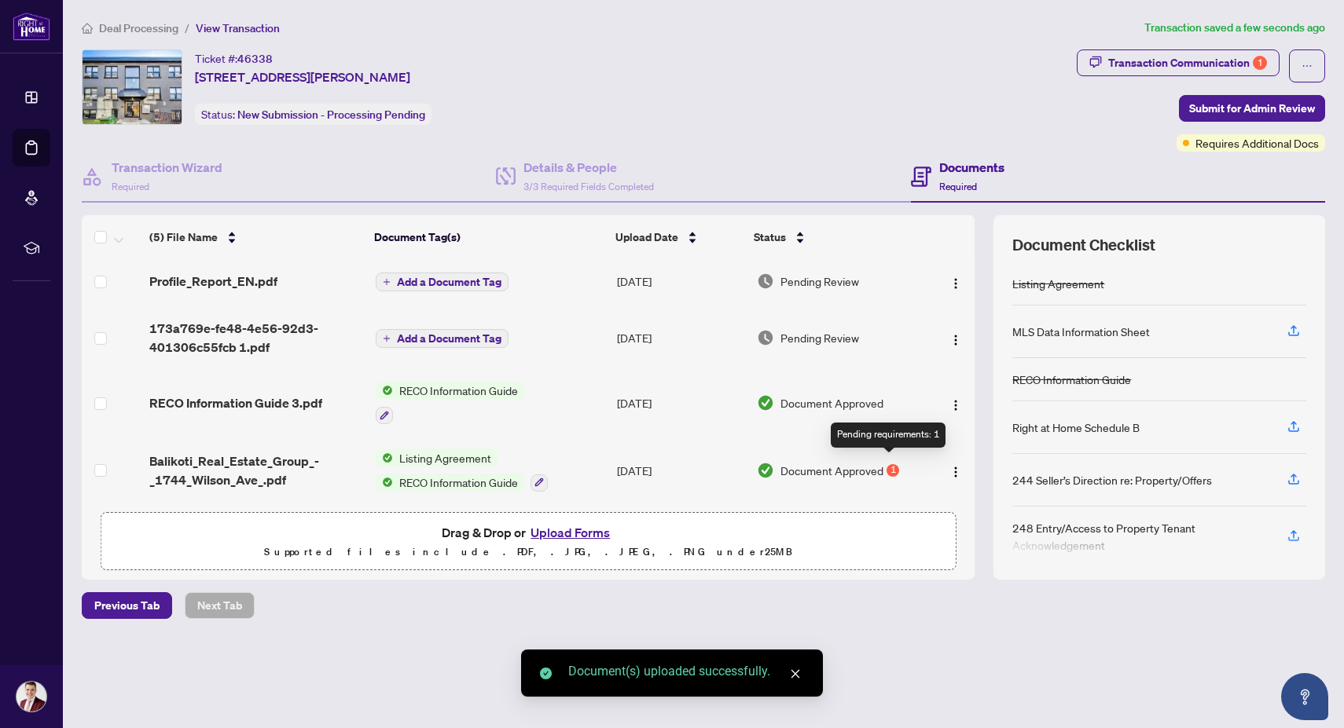
click at [889, 464] on div "1" at bounding box center [892, 470] width 13 height 13
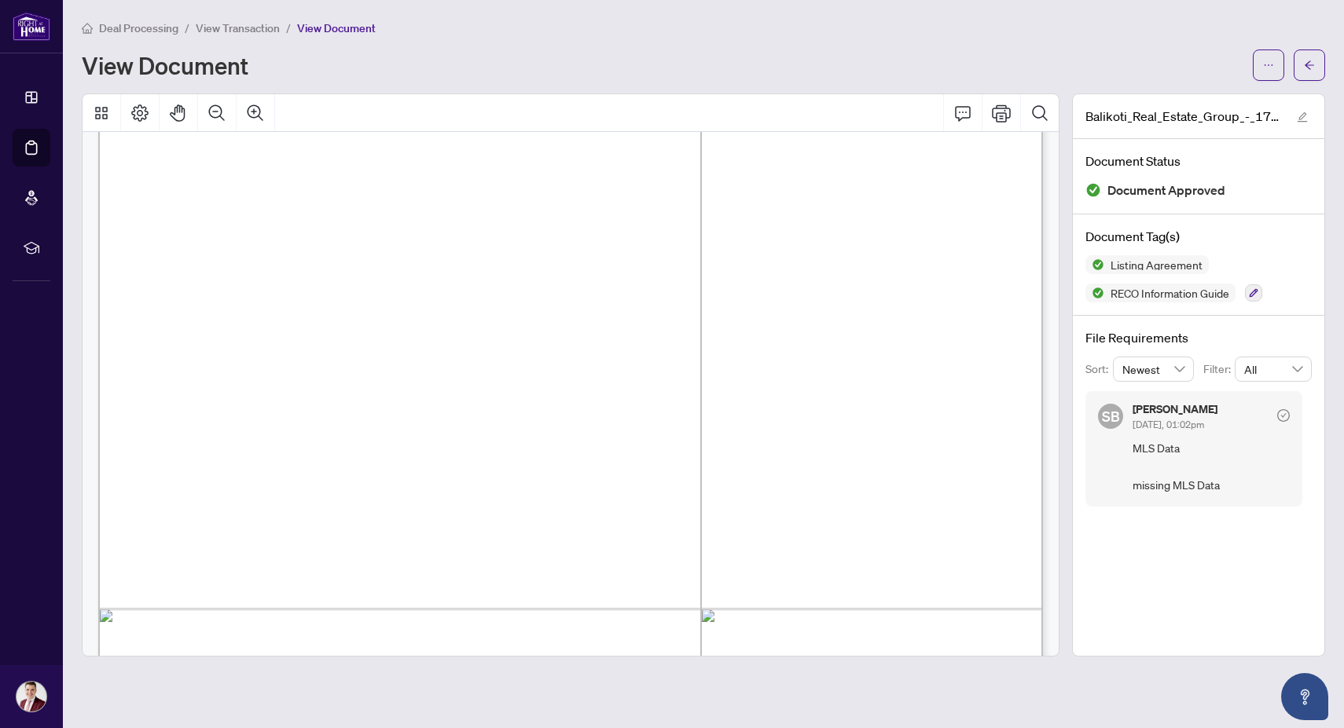
scroll to position [21458, 0]
click at [263, 28] on span "View Transaction" at bounding box center [238, 28] width 84 height 14
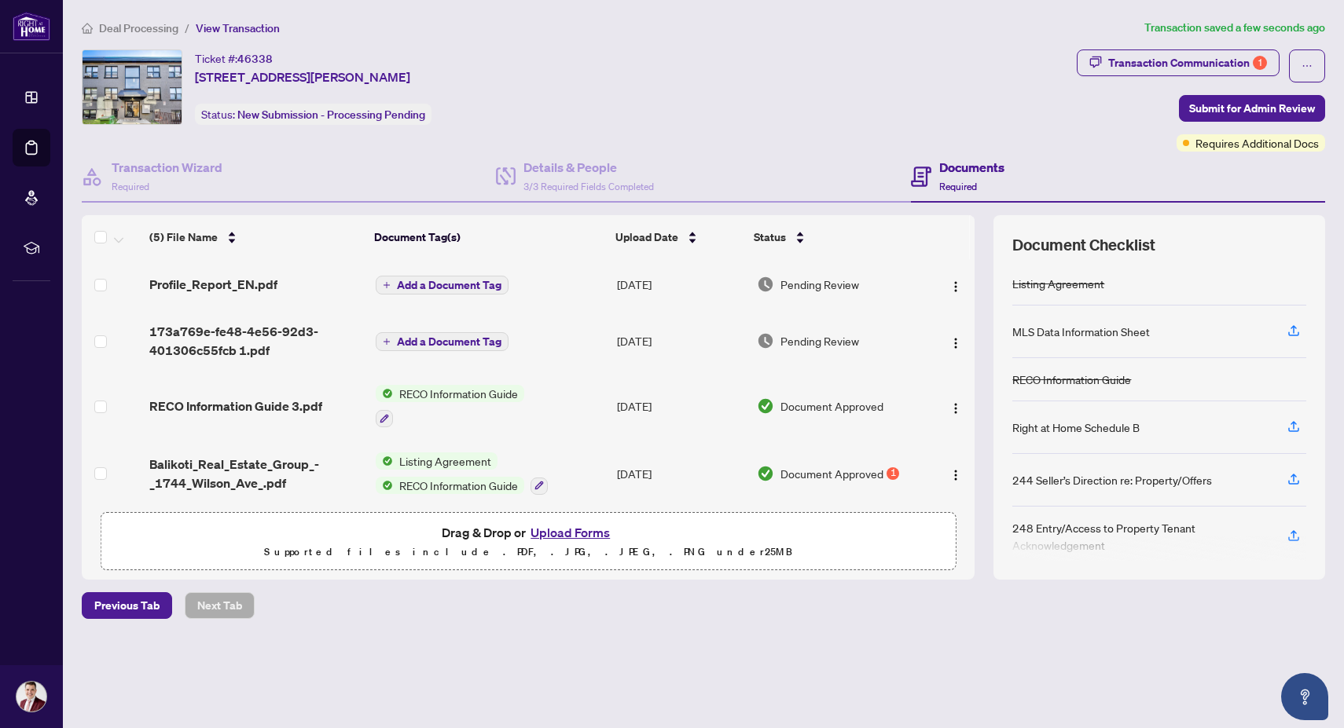
scroll to position [57, 0]
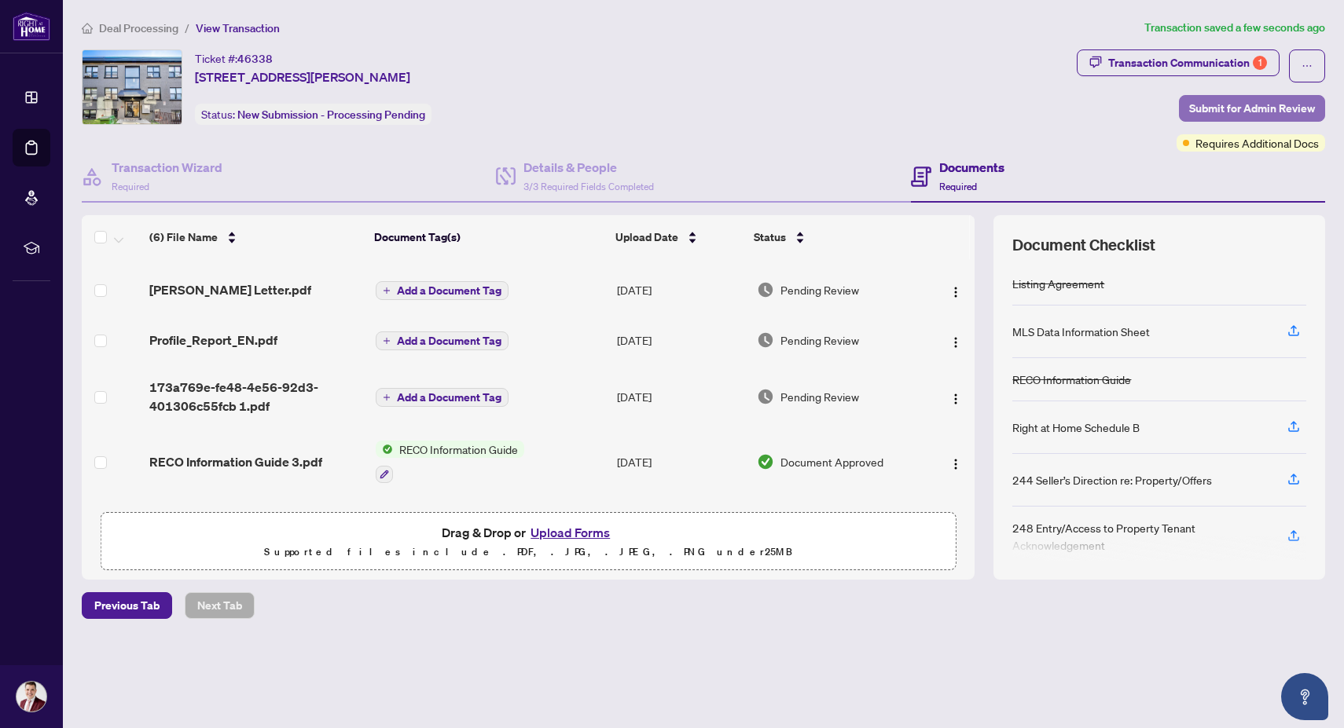
click at [1245, 108] on span "Submit for Admin Review" at bounding box center [1252, 108] width 126 height 25
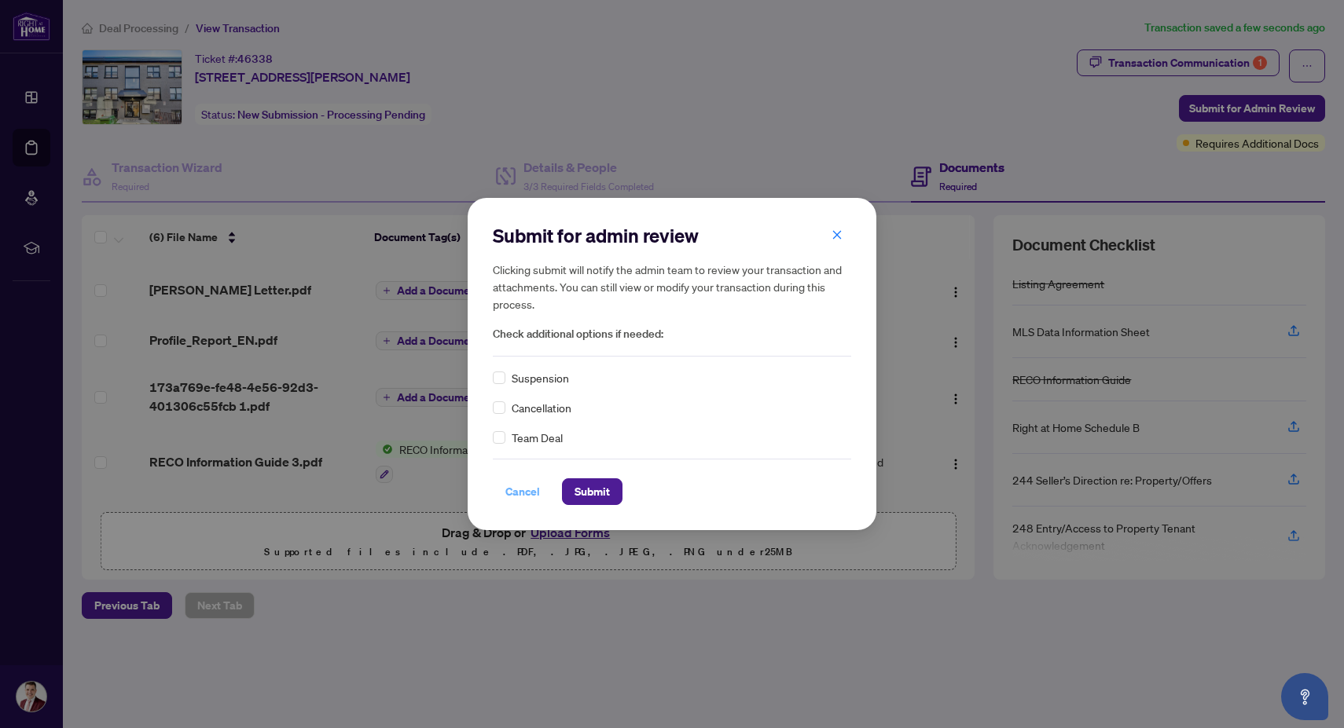
click at [520, 493] on span "Cancel" at bounding box center [522, 491] width 35 height 25
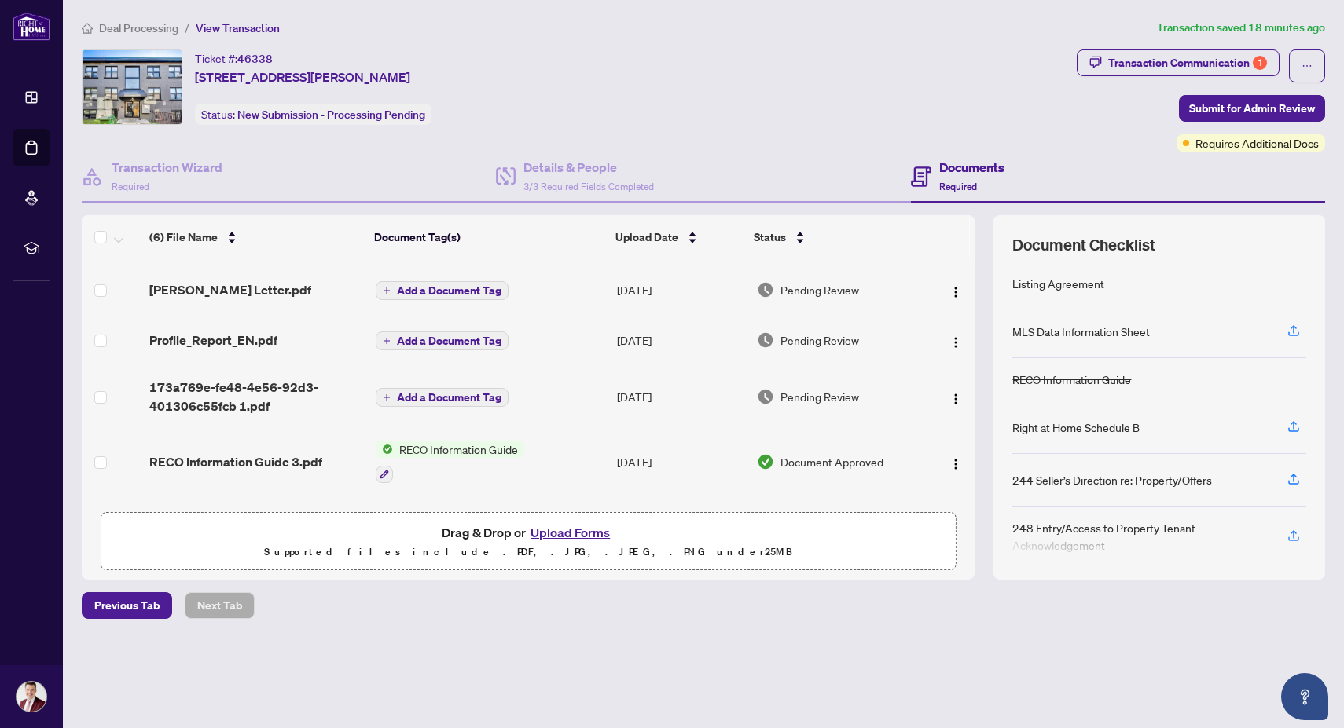
click at [128, 25] on span "Deal Processing" at bounding box center [138, 28] width 79 height 14
